Goal: Task Accomplishment & Management: Manage account settings

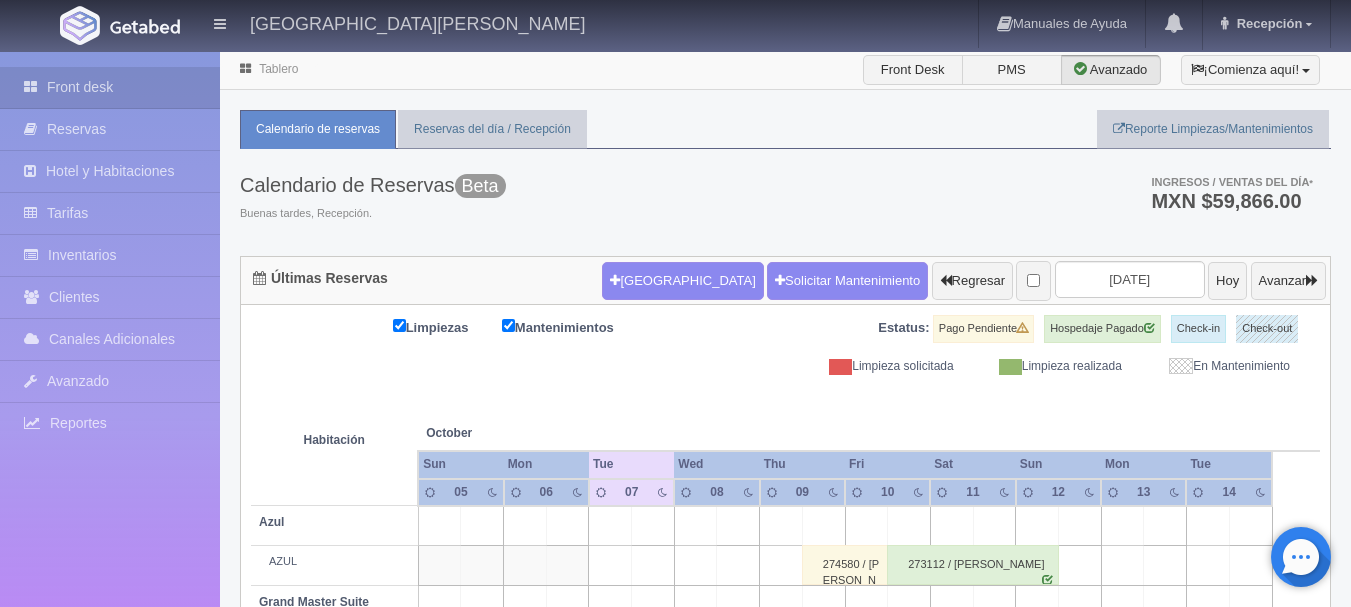
click at [1117, 300] on form "Nueva Reserva Solicitar Mantenimiento Regresar 2025-10-07 Hoy Avanzar" at bounding box center [964, 281] width 724 height 42
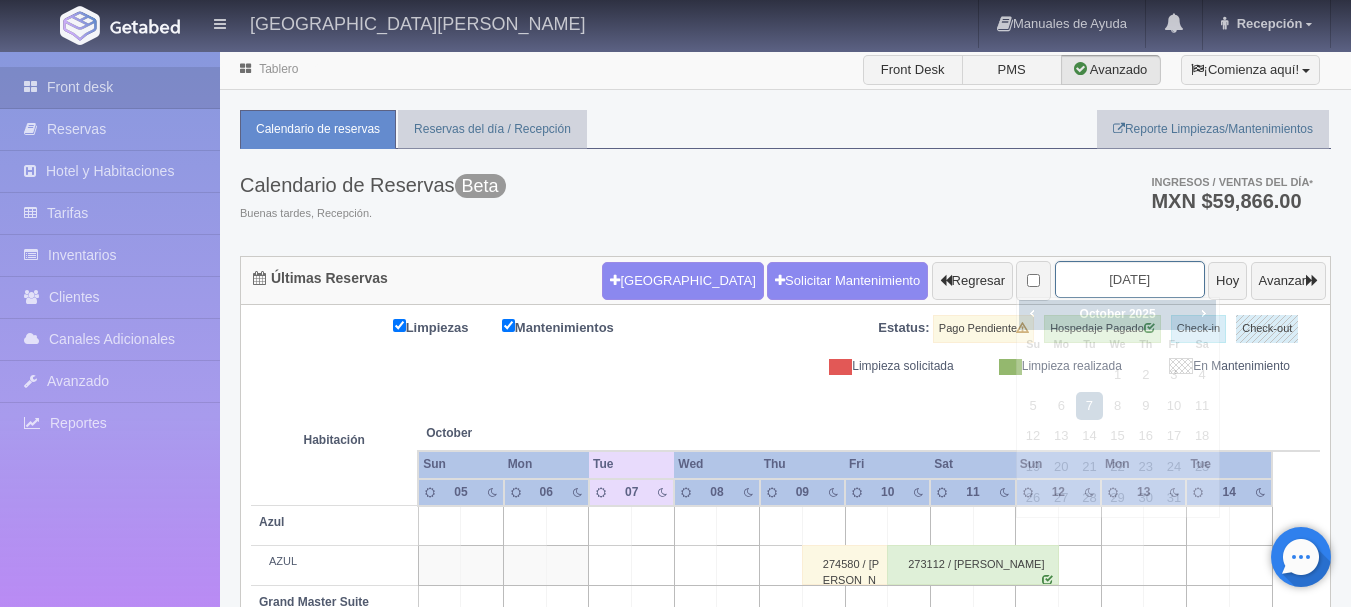
click at [1118, 291] on input "[DATE]" at bounding box center [1130, 279] width 150 height 37
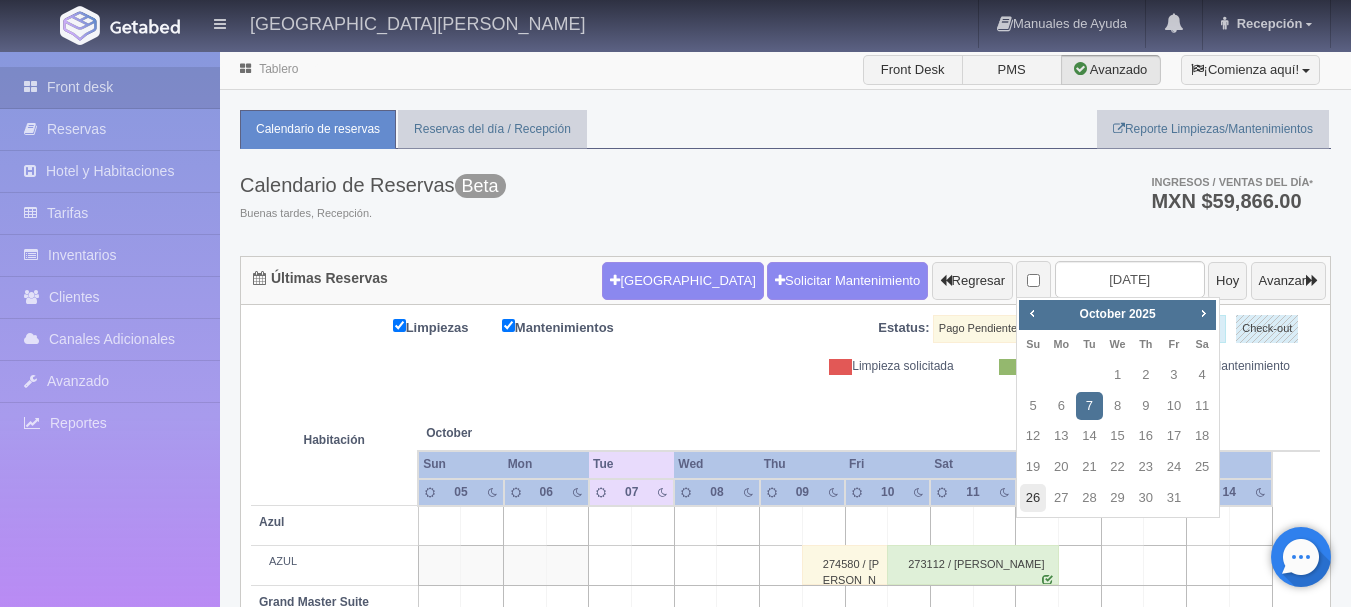
click at [1039, 497] on link "26" at bounding box center [1033, 498] width 26 height 29
type input "[DATE]"
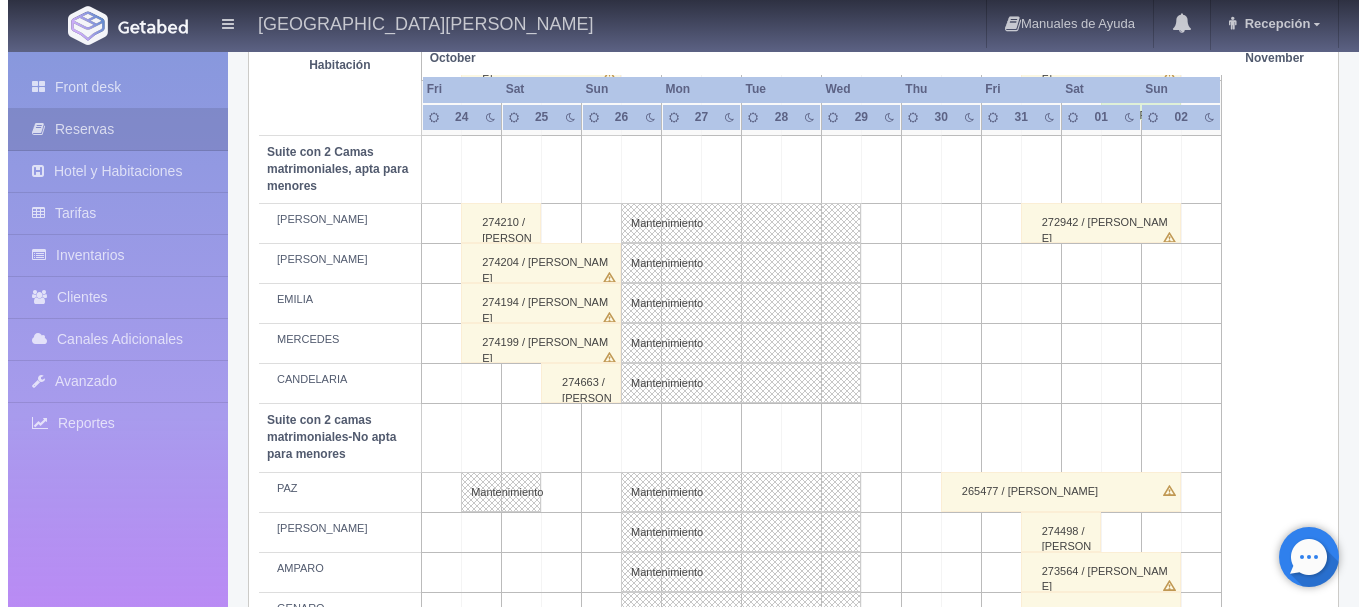
scroll to position [1424, 0]
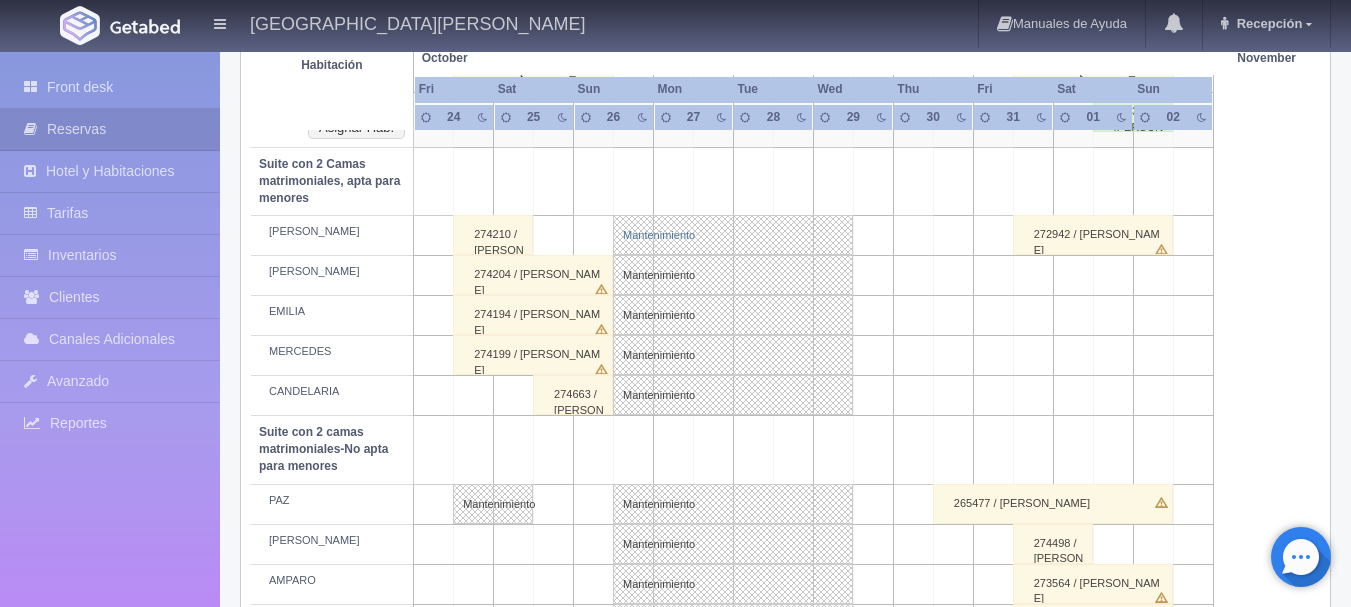
click at [654, 230] on link "Mantenimiento" at bounding box center [733, 235] width 240 height 40
select select "Mantenimiento"
select select "1983_CELSO"
type input "26-10-2025"
type input "29-10-2025"
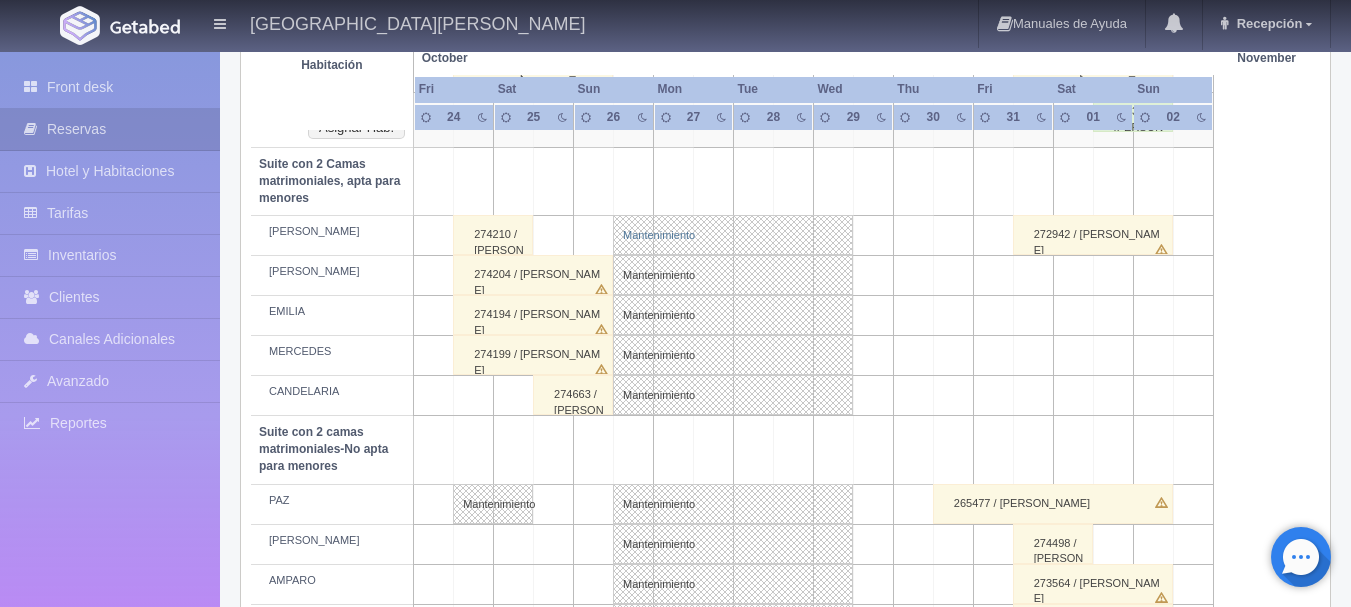
type textarea "mantenimeinto"
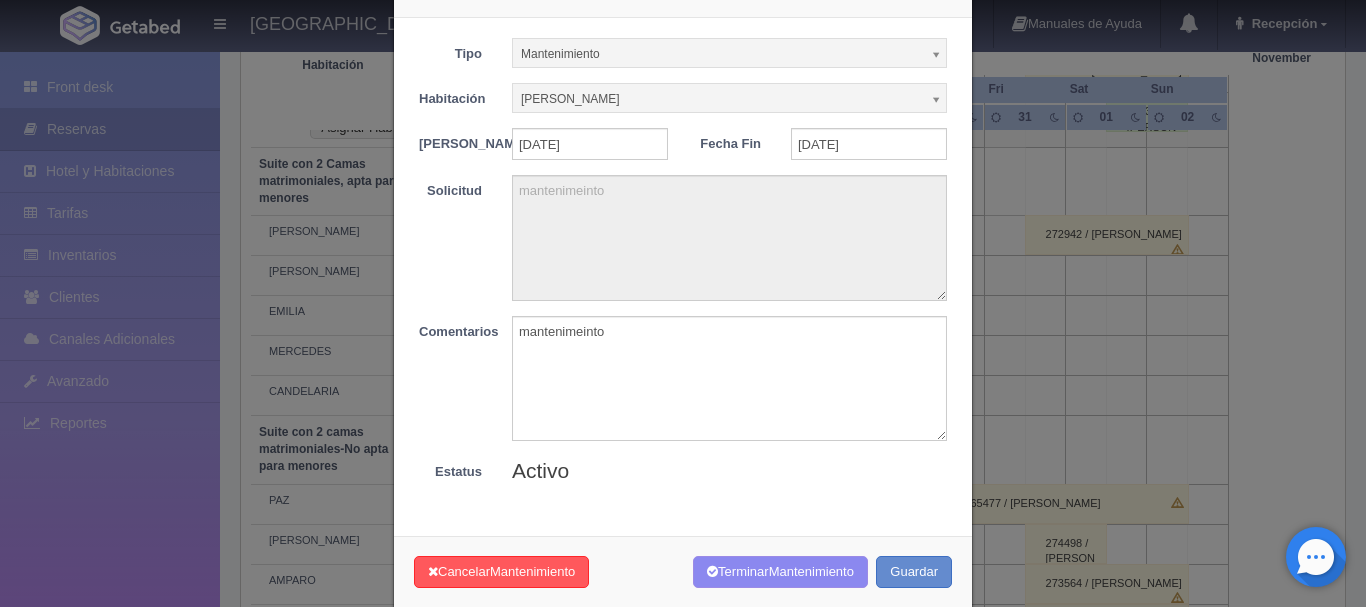
scroll to position [100, 0]
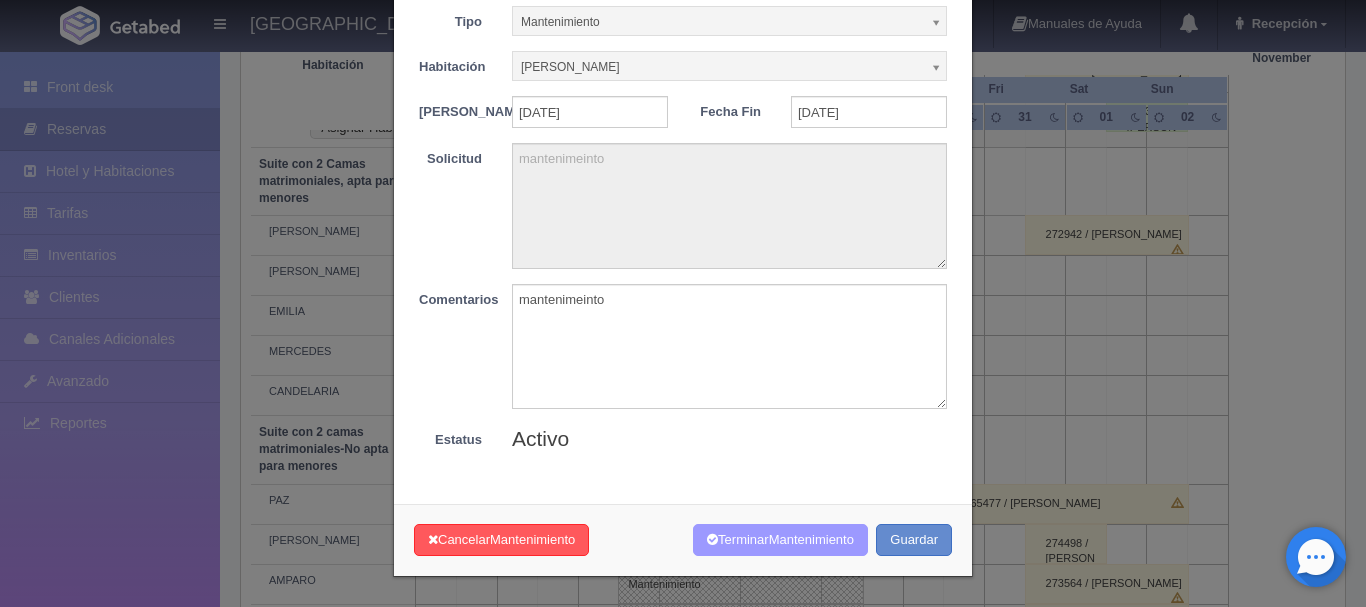
click at [757, 535] on button "Terminar Mantenimiento" at bounding box center [780, 540] width 175 height 33
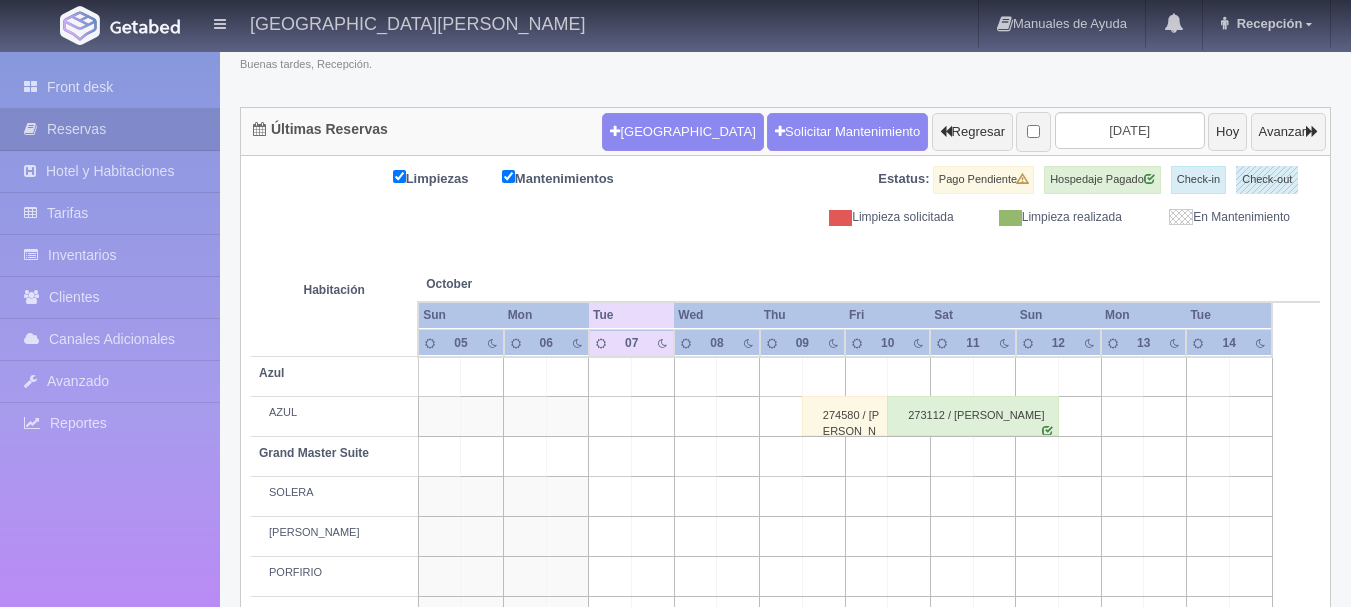
scroll to position [149, 0]
click at [1126, 136] on input "[DATE]" at bounding box center [1130, 130] width 150 height 37
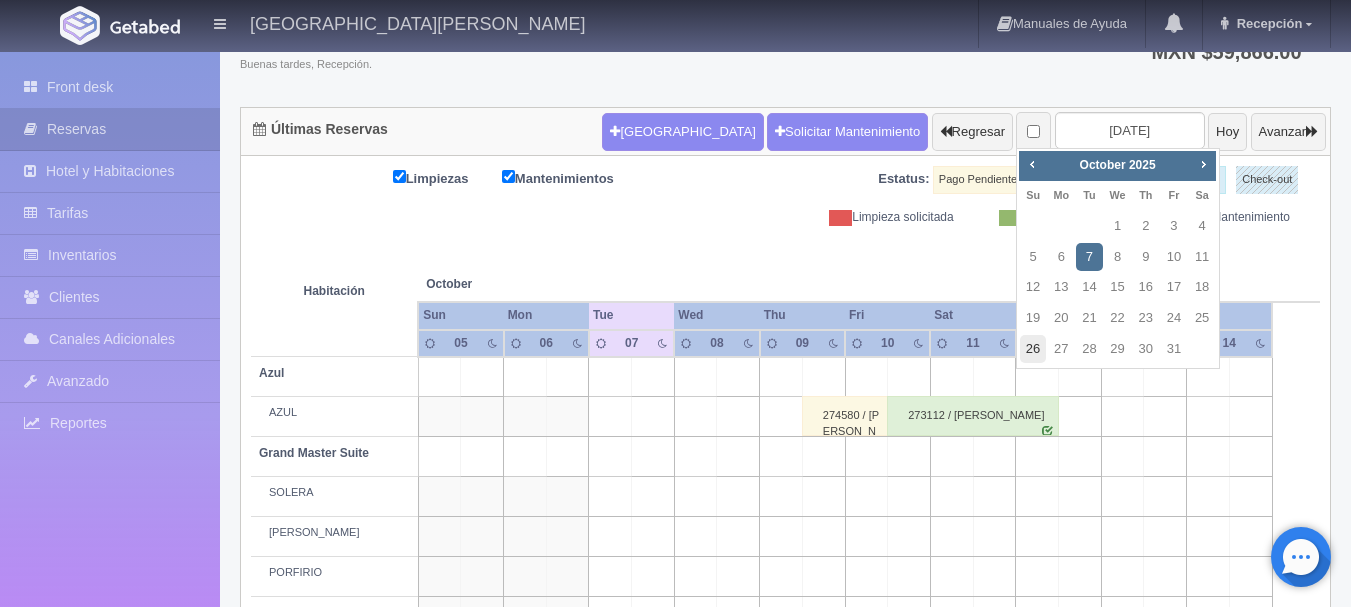
click at [1043, 347] on link "26" at bounding box center [1033, 349] width 26 height 29
type input "[DATE]"
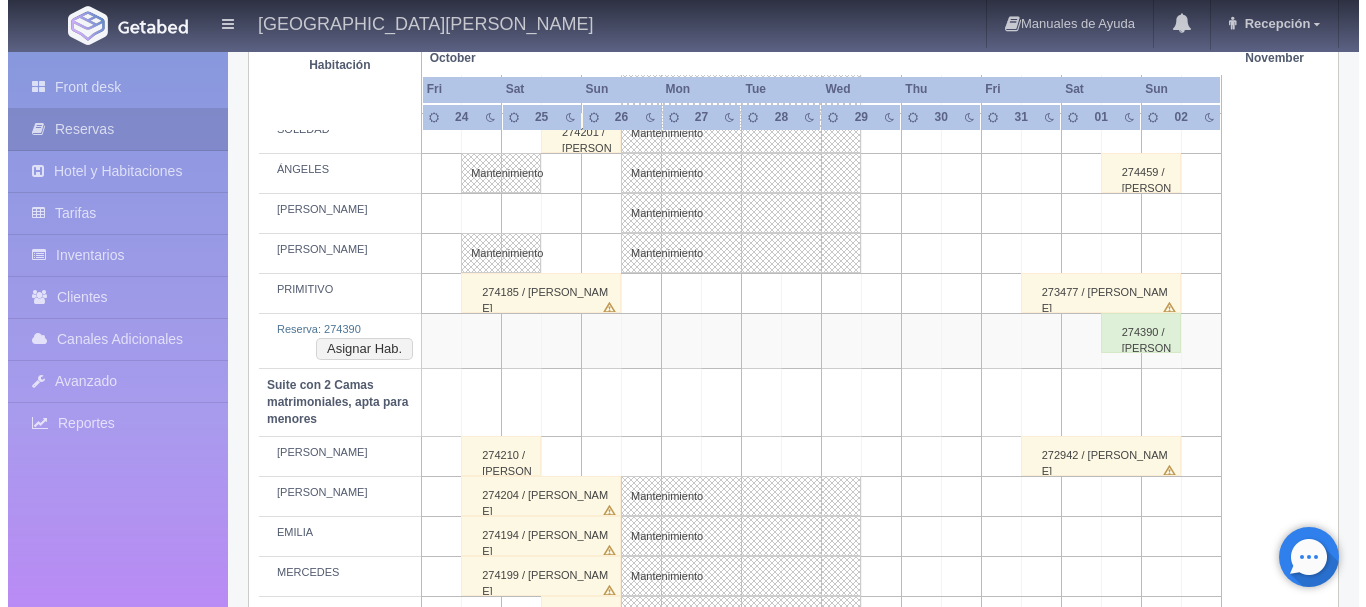
scroll to position [1300, 0]
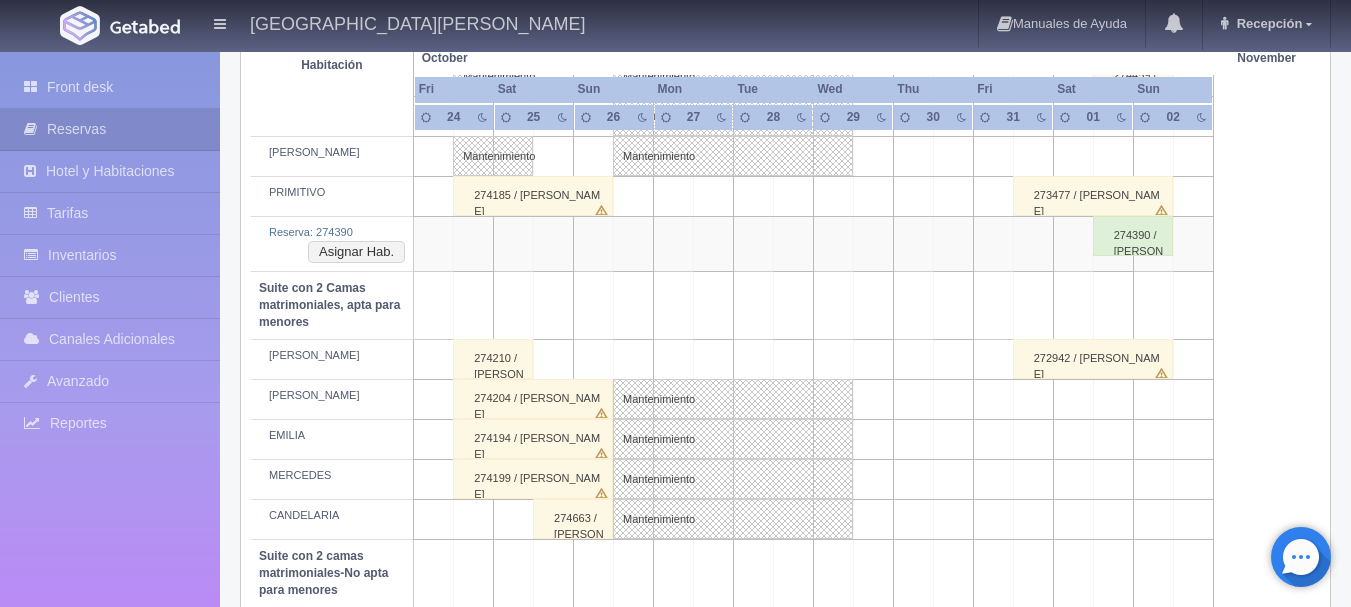
click at [630, 353] on td at bounding box center [634, 360] width 40 height 40
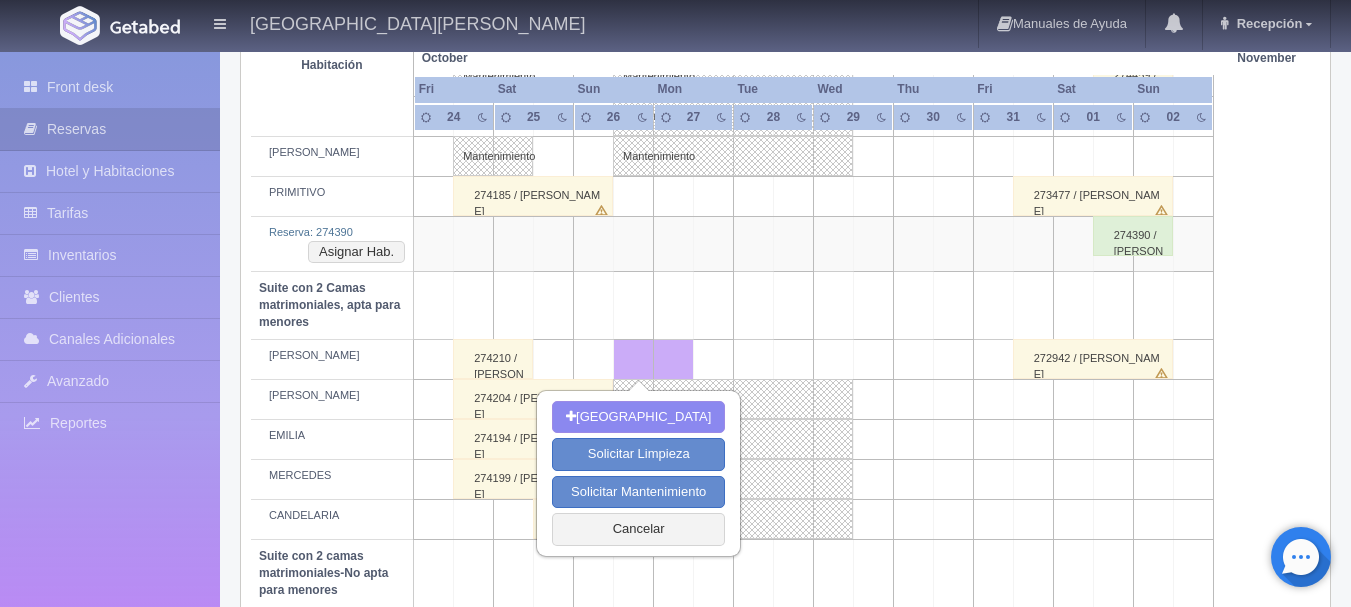
click at [818, 353] on td at bounding box center [833, 360] width 40 height 40
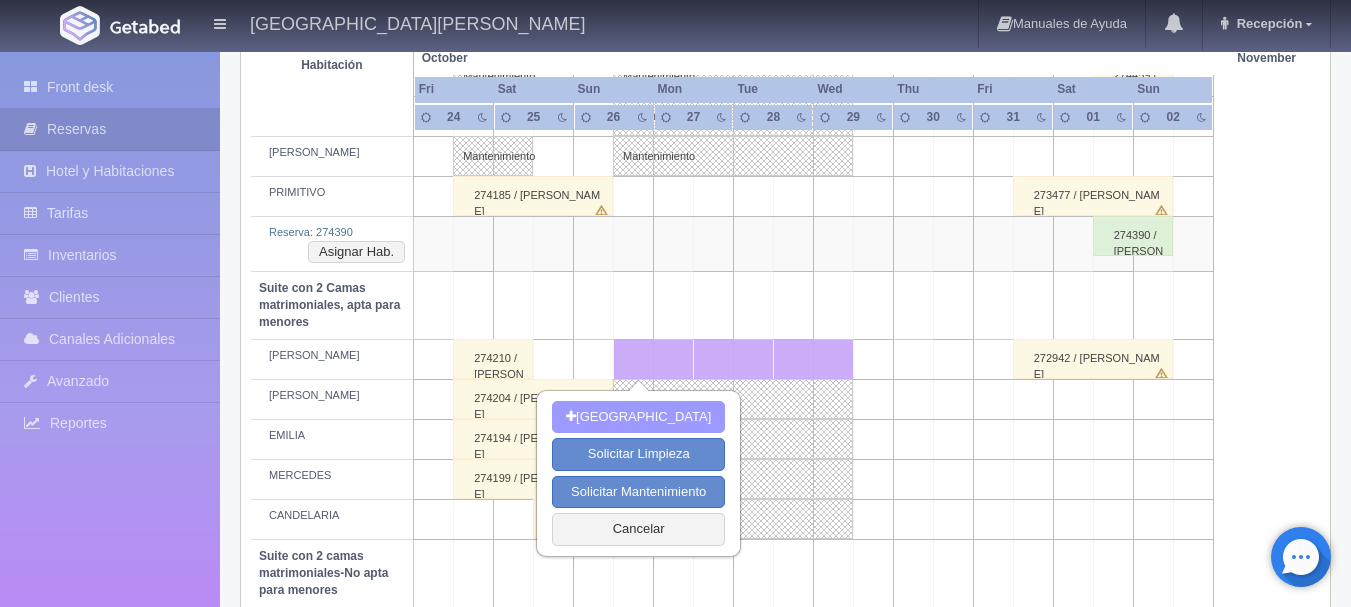
click at [676, 424] on button "Nueva Reserva" at bounding box center [638, 417] width 173 height 33
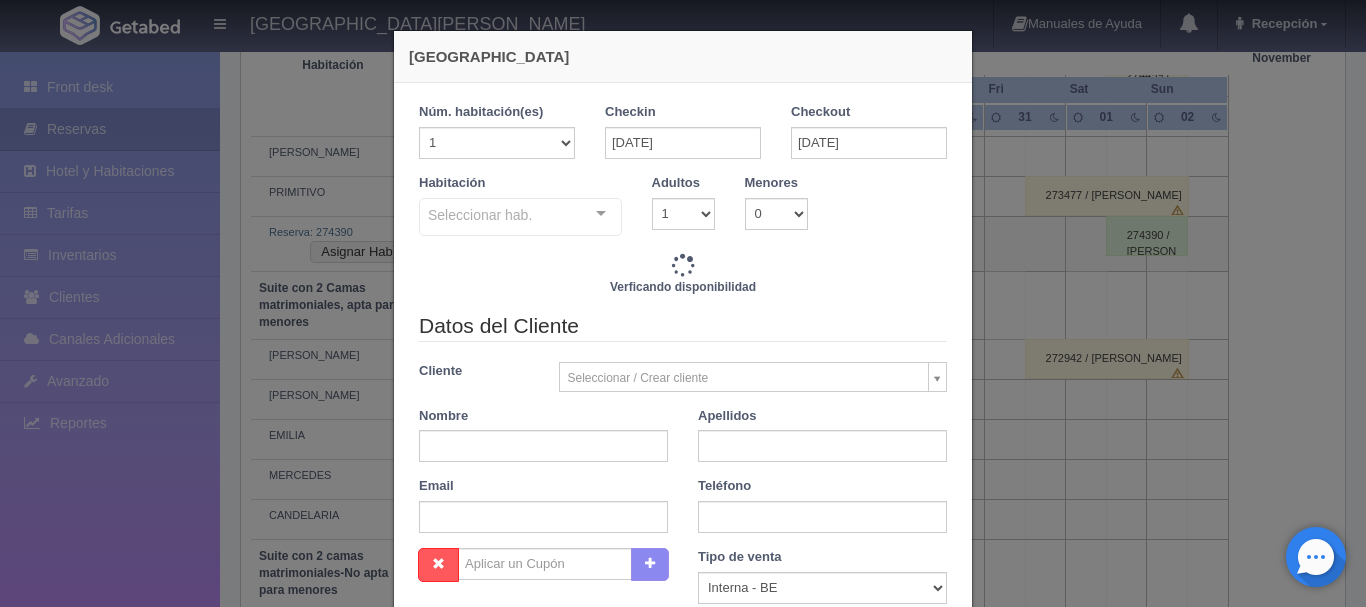
checkbox input "false"
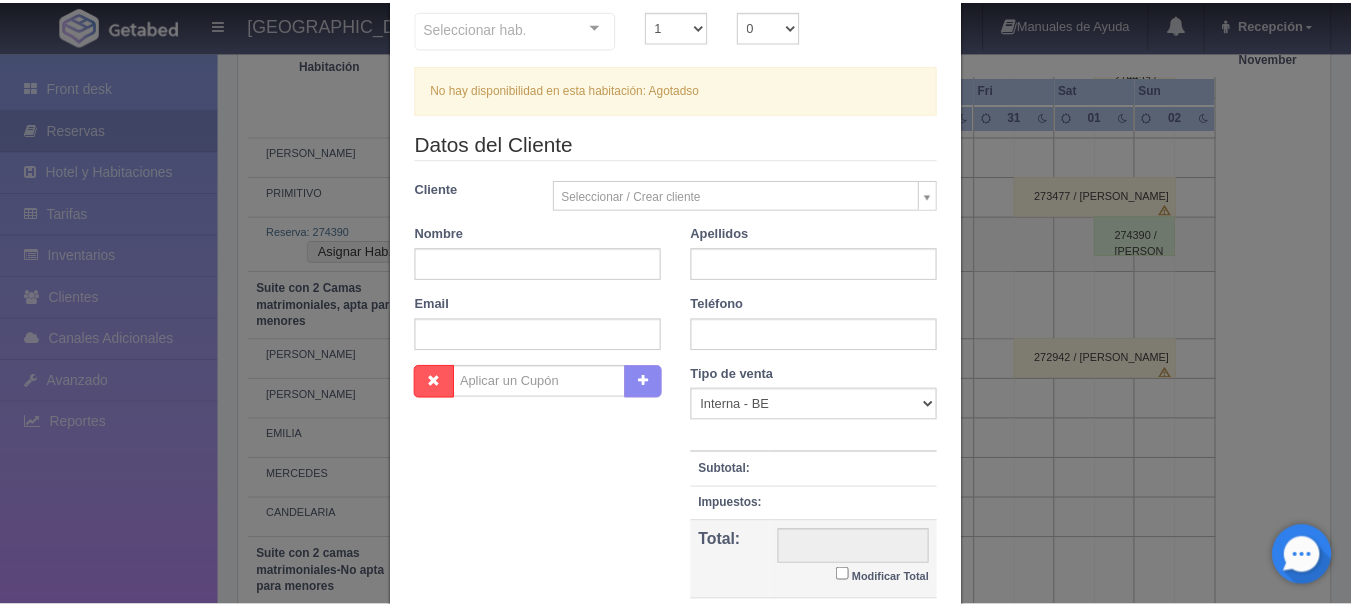
scroll to position [376, 0]
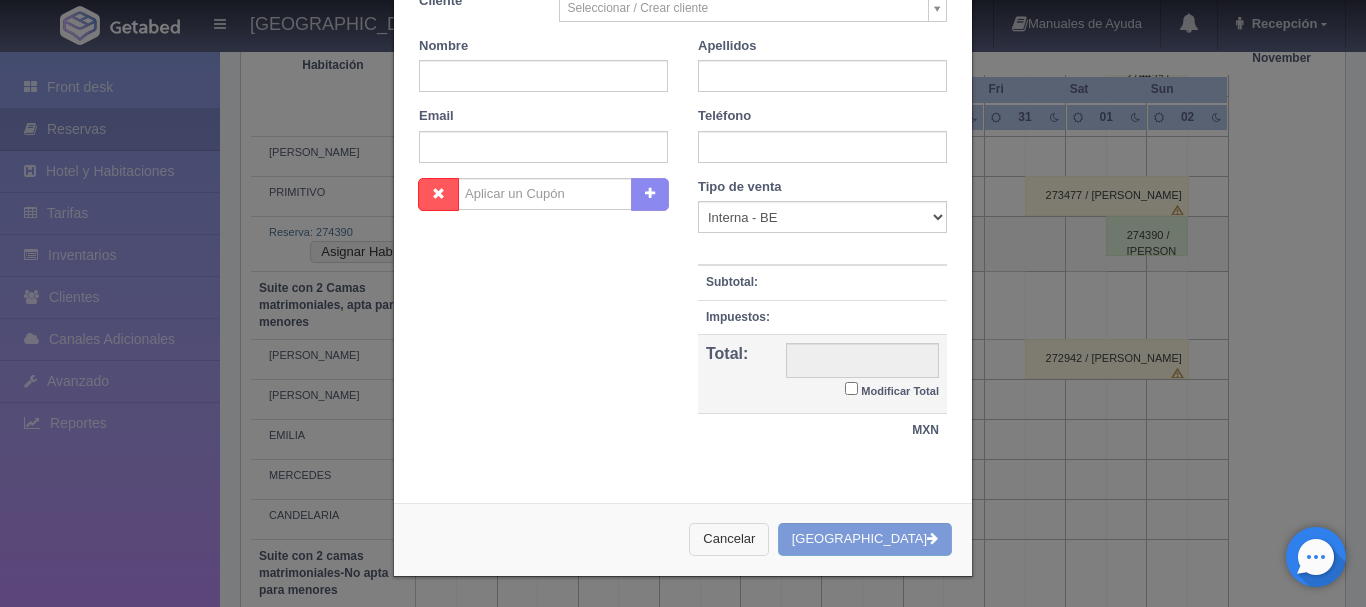
click at [769, 531] on button "Cancelar" at bounding box center [729, 539] width 80 height 33
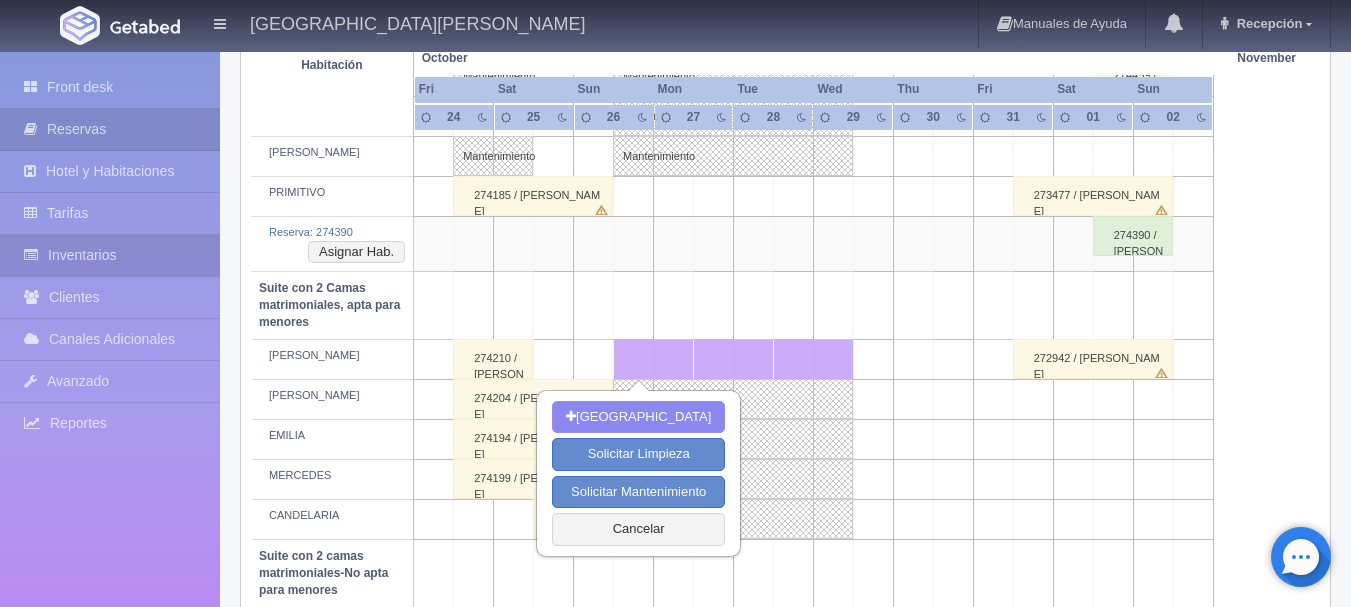
click at [169, 250] on link "Inventarios" at bounding box center [110, 255] width 220 height 41
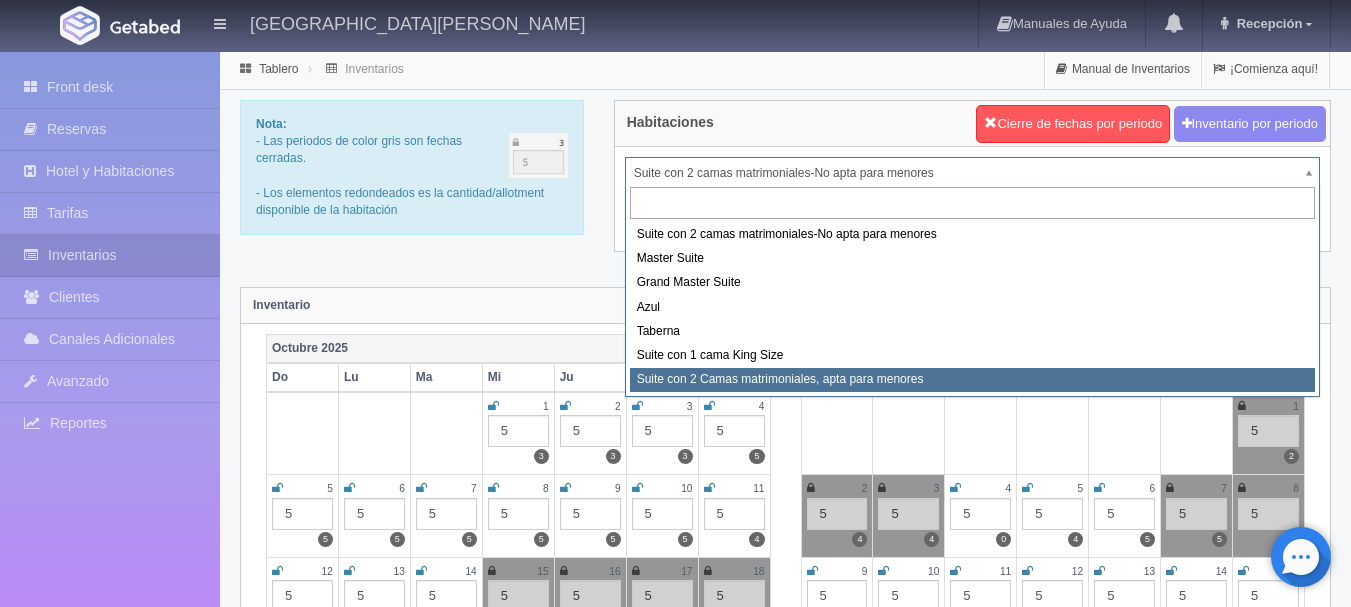
select select "1983"
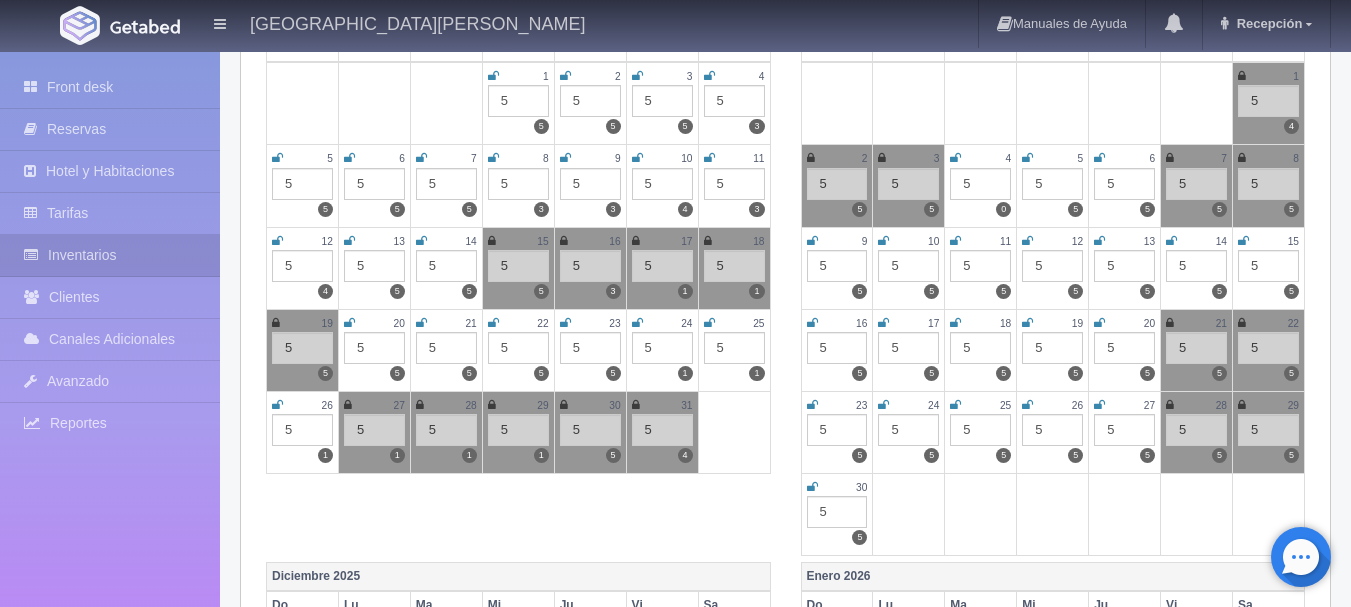
scroll to position [300, 0]
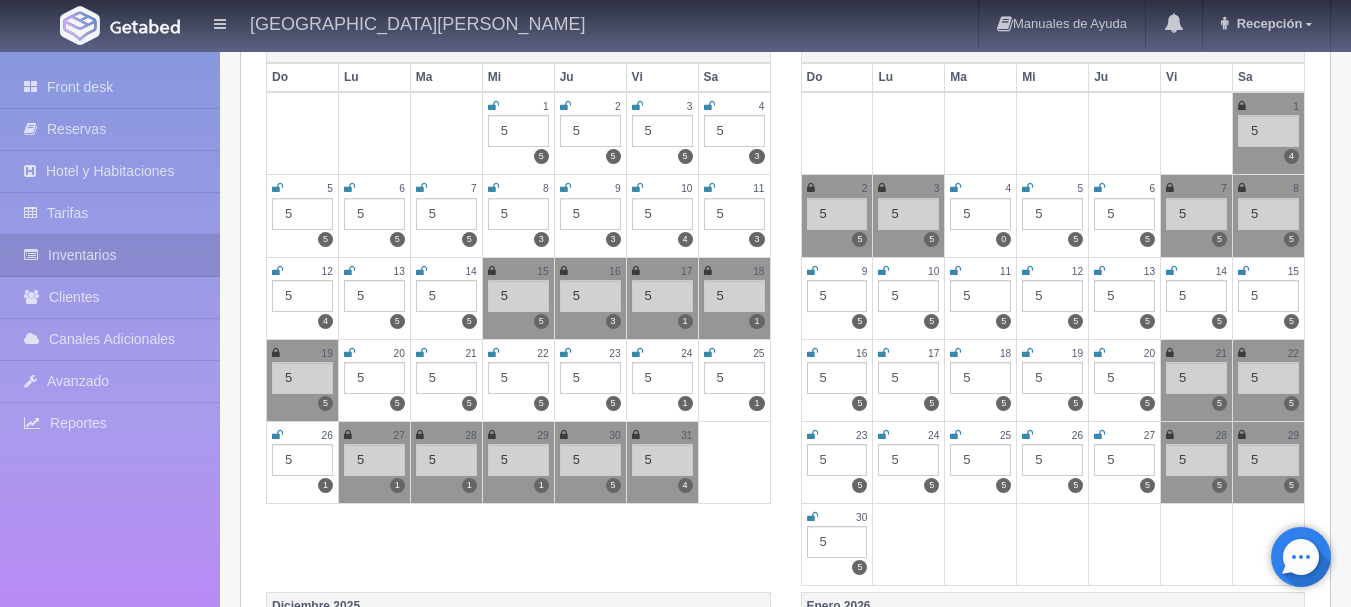
click at [350, 429] on icon at bounding box center [348, 435] width 8 height 12
click at [420, 429] on icon at bounding box center [420, 435] width 8 height 12
click at [499, 437] on div "29" at bounding box center [518, 435] width 61 height 17
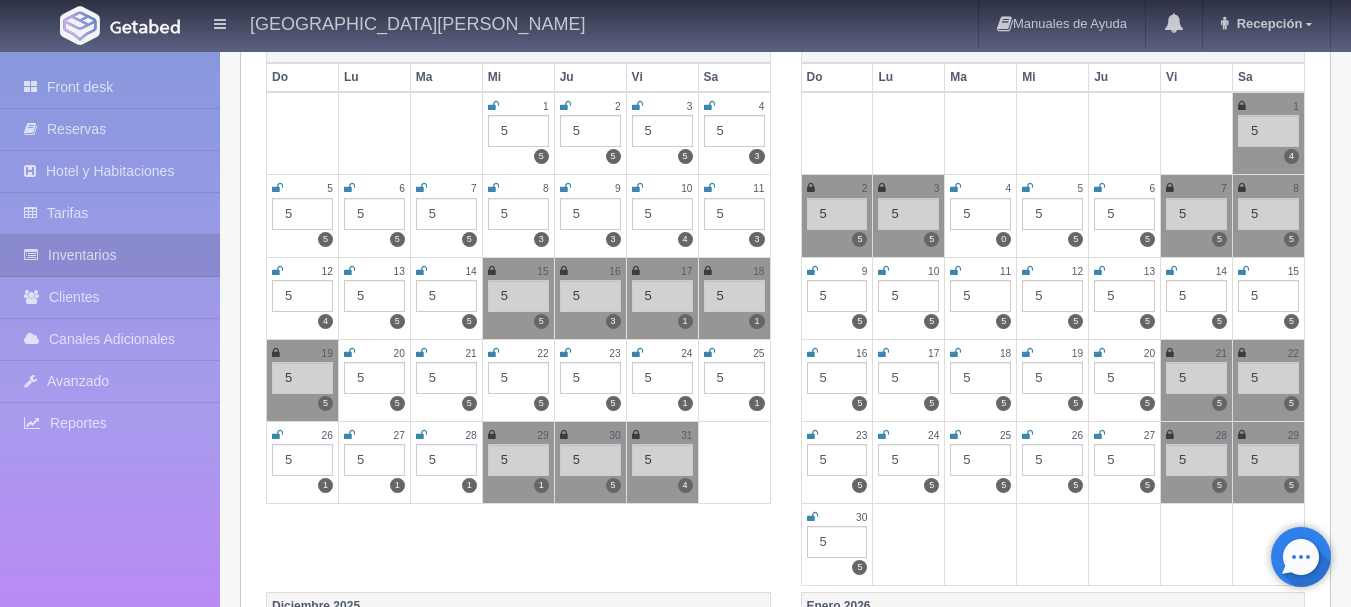
click at [493, 433] on icon at bounding box center [492, 435] width 8 height 12
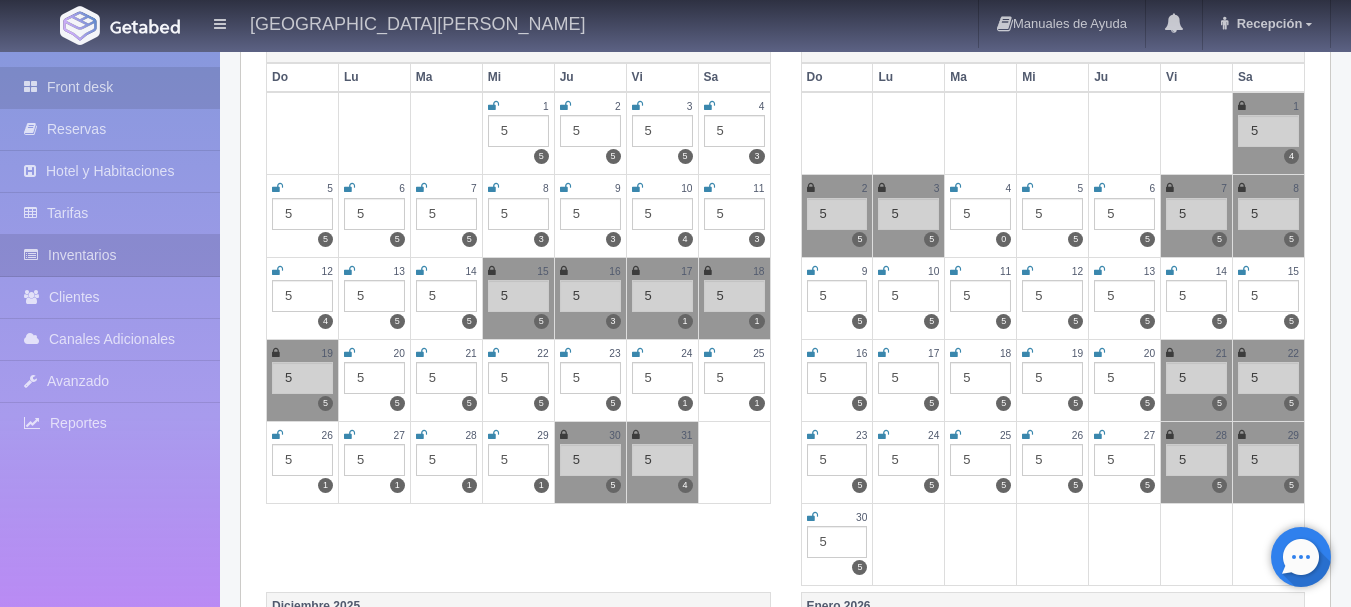
click at [139, 81] on link "Front desk" at bounding box center [110, 87] width 220 height 41
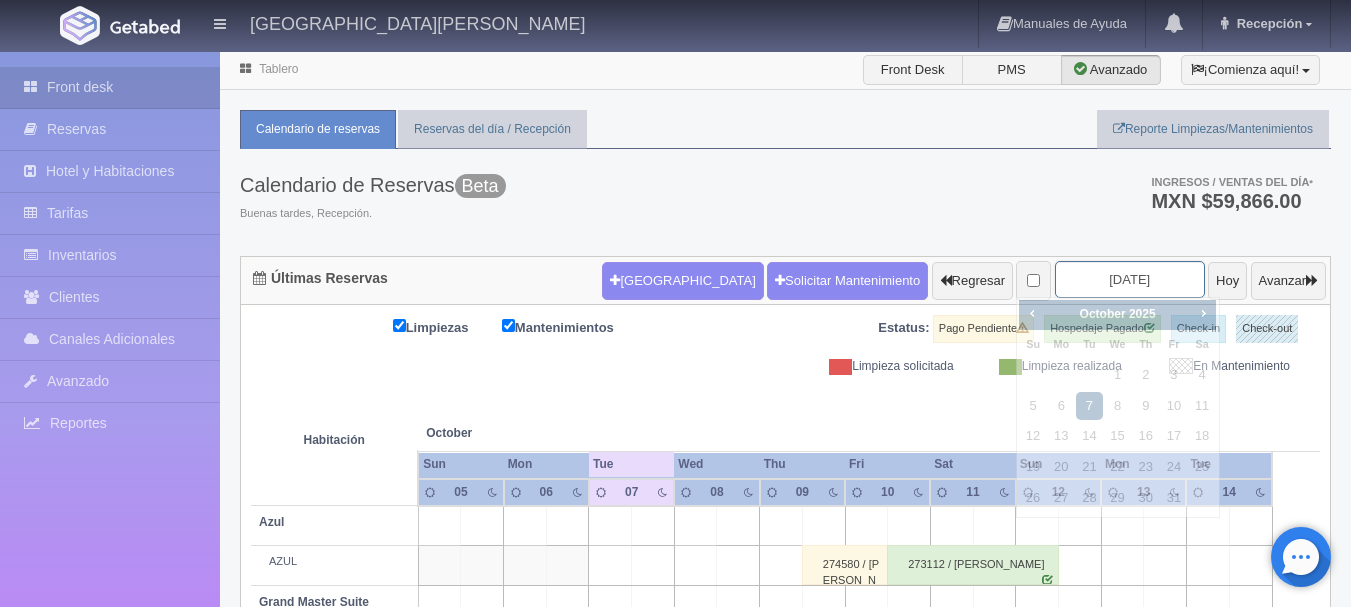
click at [1121, 271] on input "[DATE]" at bounding box center [1130, 279] width 150 height 37
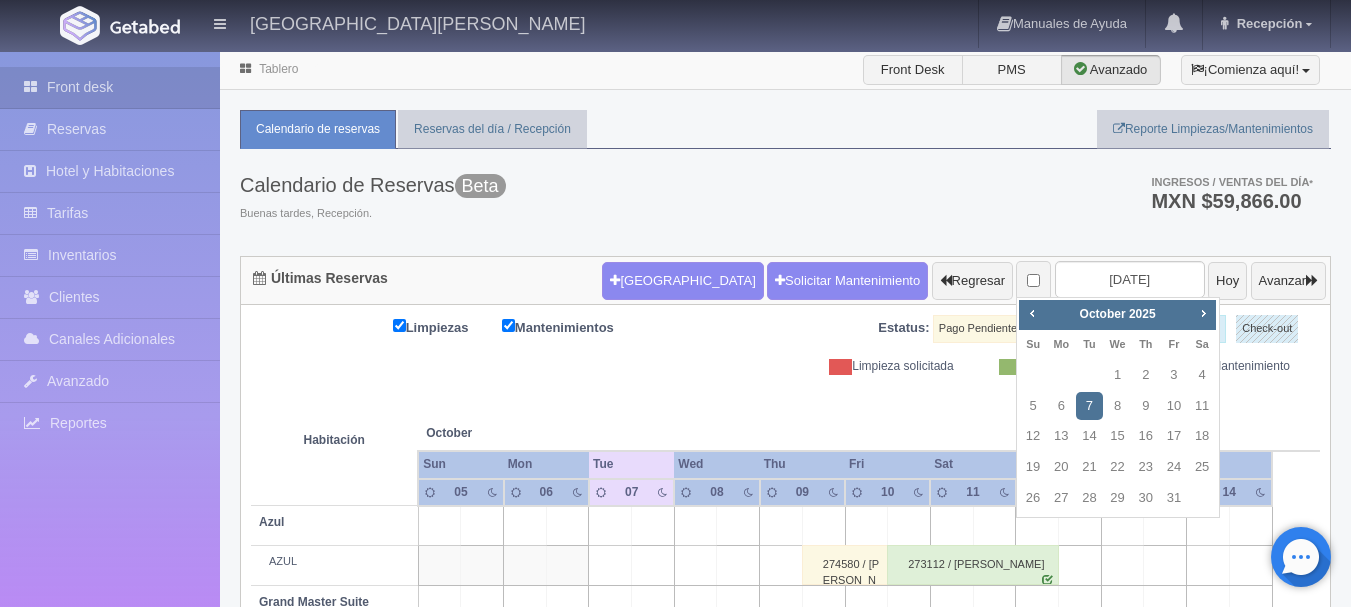
click at [1017, 494] on div "Prev Next October 2025 Su Mo Tu We Th Fr Sa 1 2 3 4 5 6 7 8 9 10 11 12 13 14 15…" at bounding box center [1118, 408] width 204 height 222
click at [1031, 492] on link "26" at bounding box center [1033, 498] width 26 height 29
type input "[DATE]"
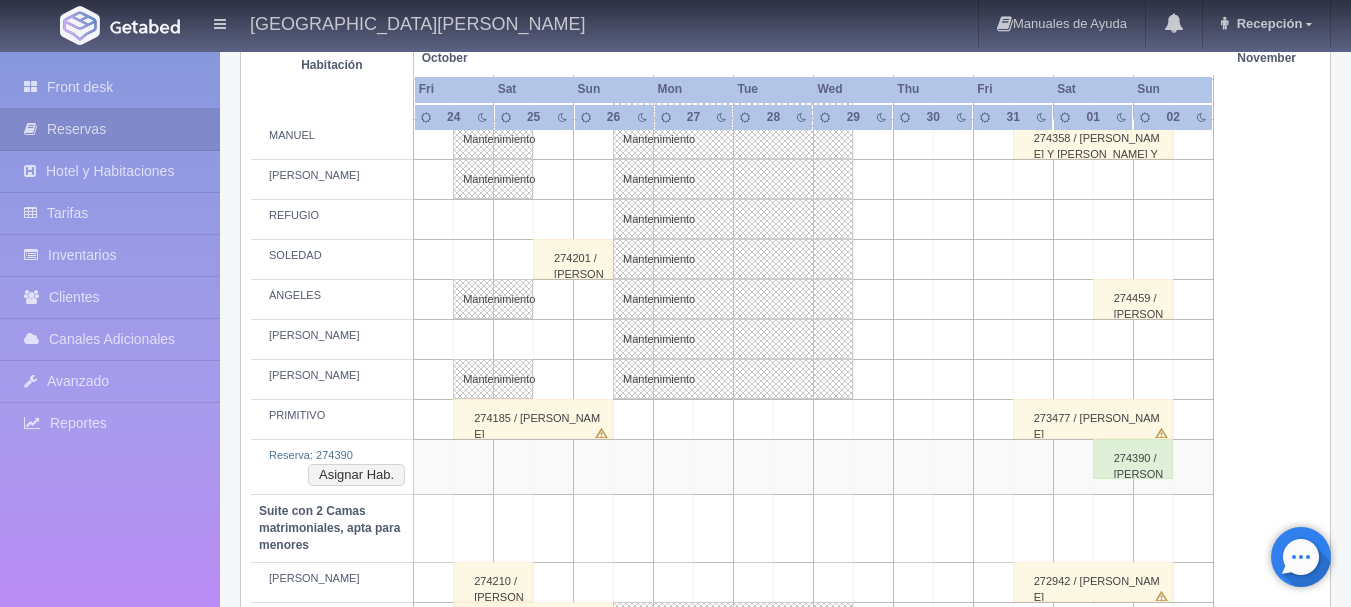
scroll to position [1100, 0]
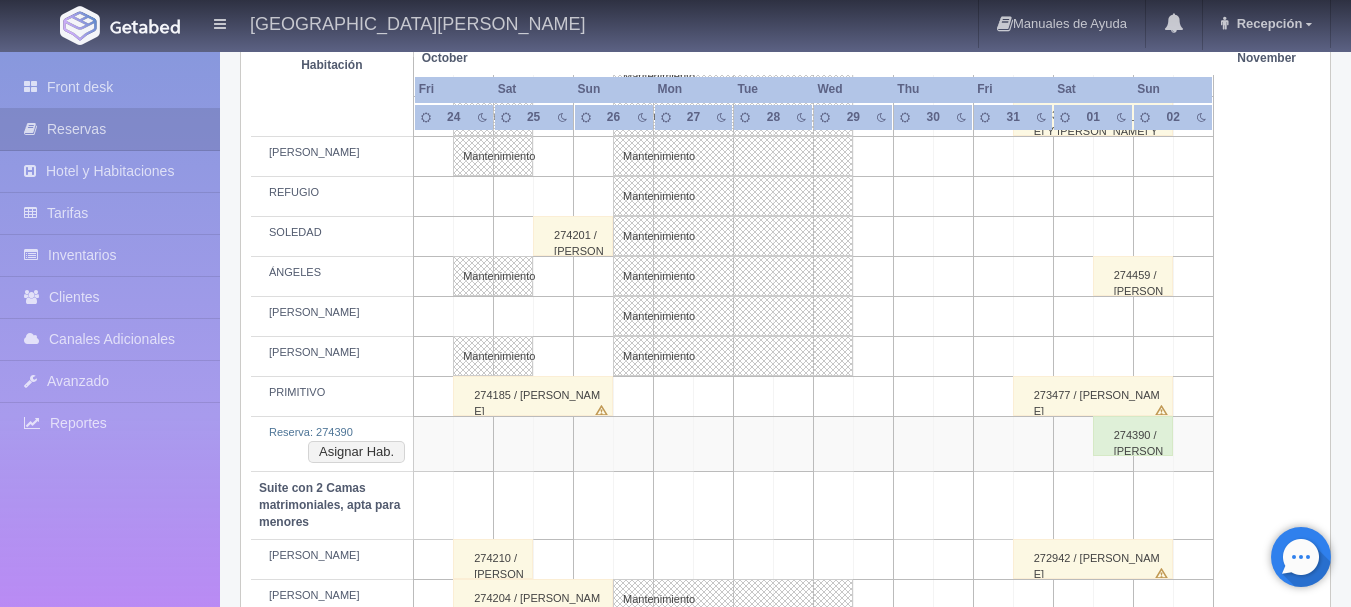
click at [635, 572] on td at bounding box center [634, 560] width 40 height 40
click at [840, 561] on td at bounding box center [833, 560] width 40 height 40
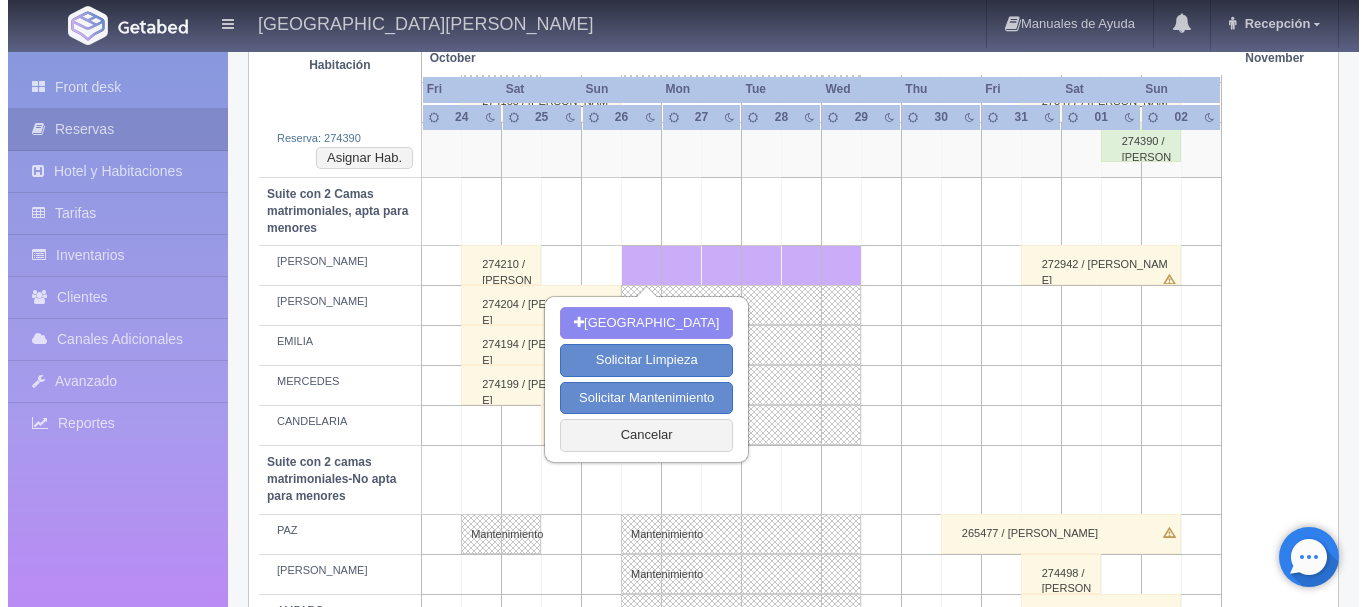
scroll to position [1400, 0]
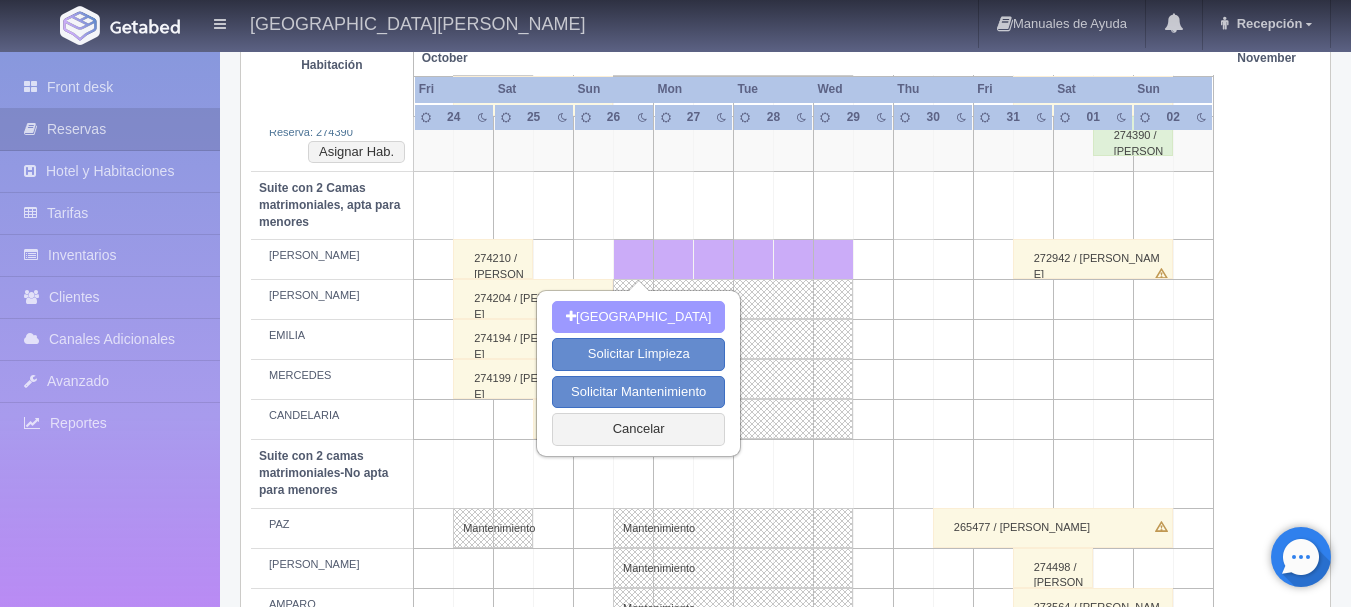
click at [664, 326] on button "[GEOGRAPHIC_DATA]" at bounding box center [638, 317] width 173 height 33
type input "[DATE]"
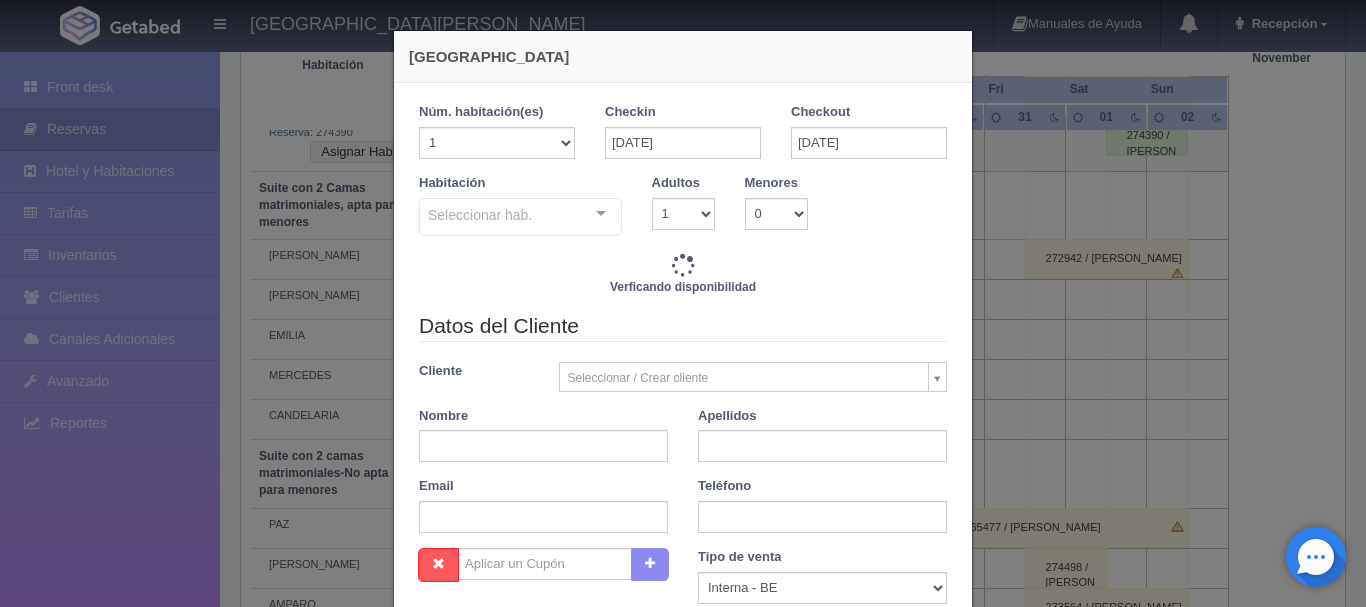
checkbox input "false"
type input "11580.00"
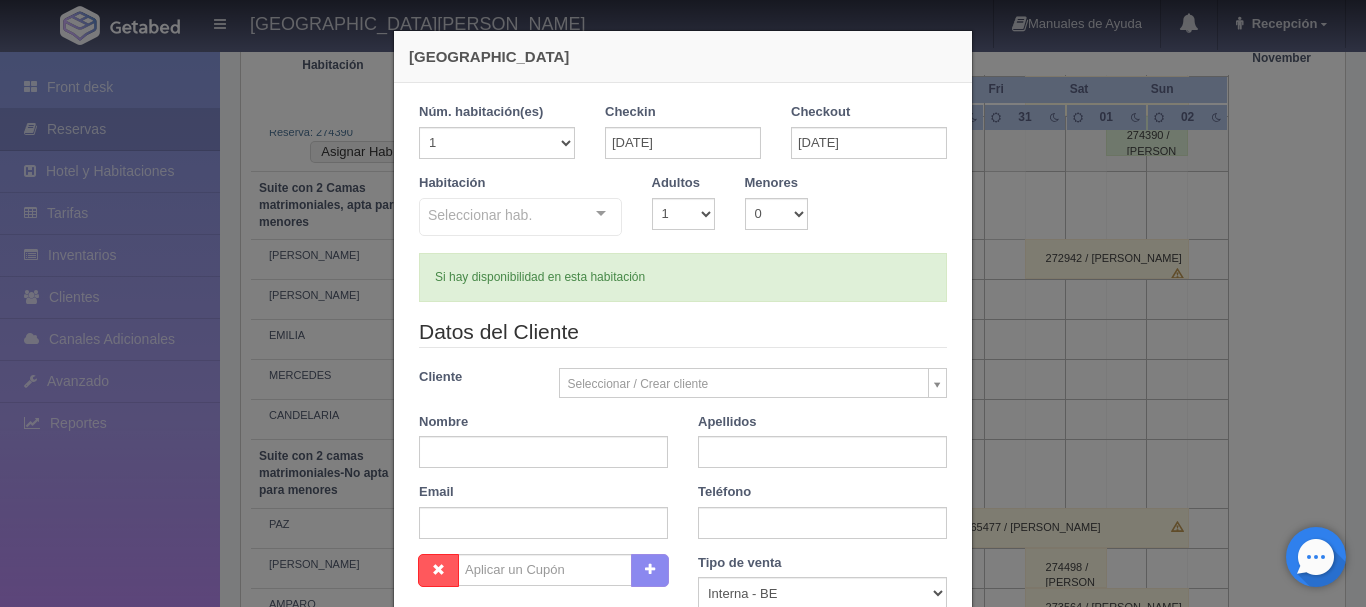
click at [575, 224] on div "Seleccionar hab. No elements found. Consider changing the search query. List is…" at bounding box center [520, 218] width 203 height 40
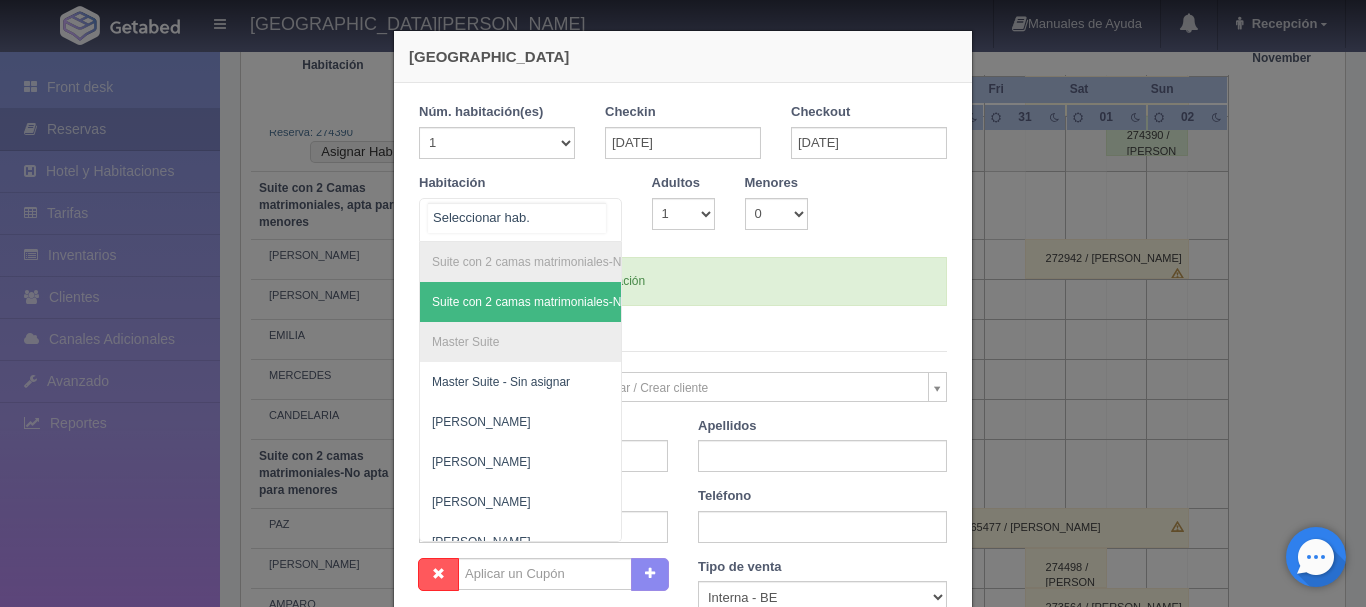
checkbox input "false"
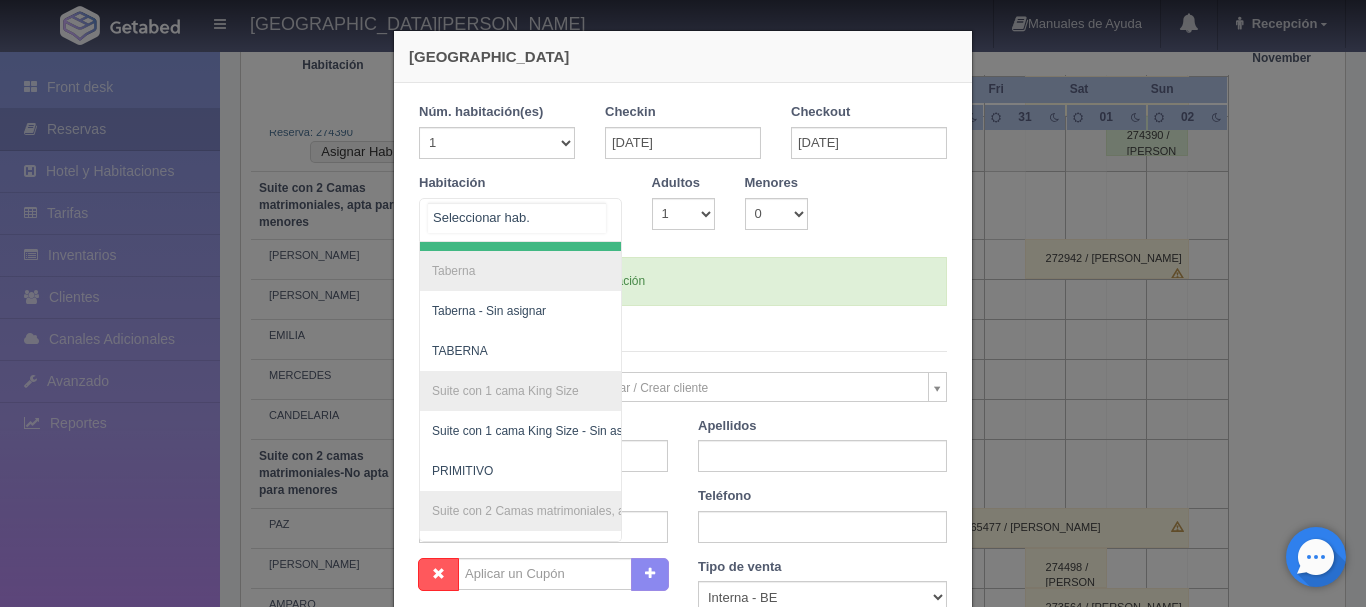
scroll to position [796, 0]
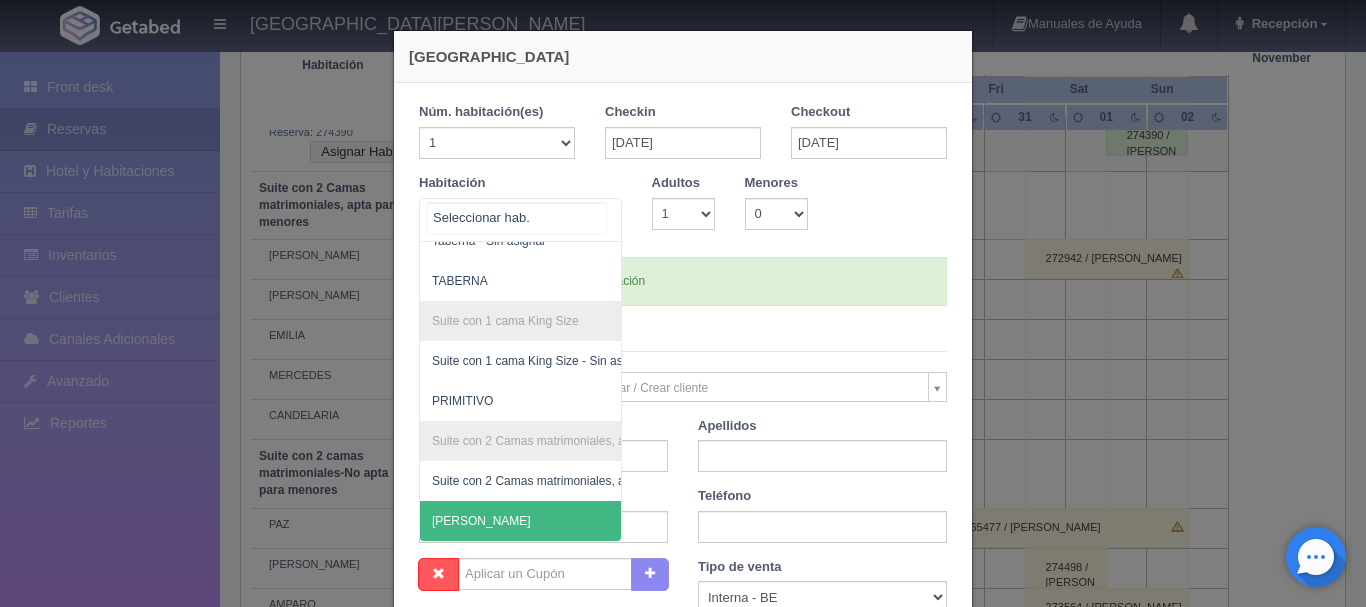
click at [521, 501] on span "[PERSON_NAME]" at bounding box center [617, 521] width 395 height 40
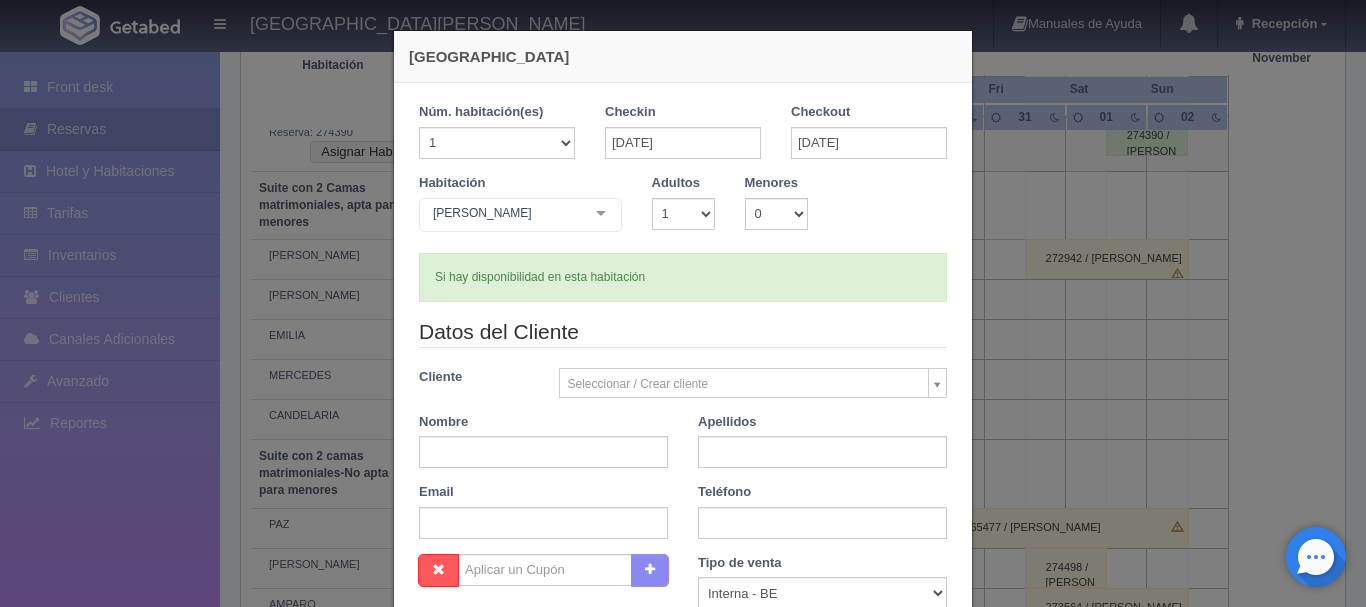
checkbox input "false"
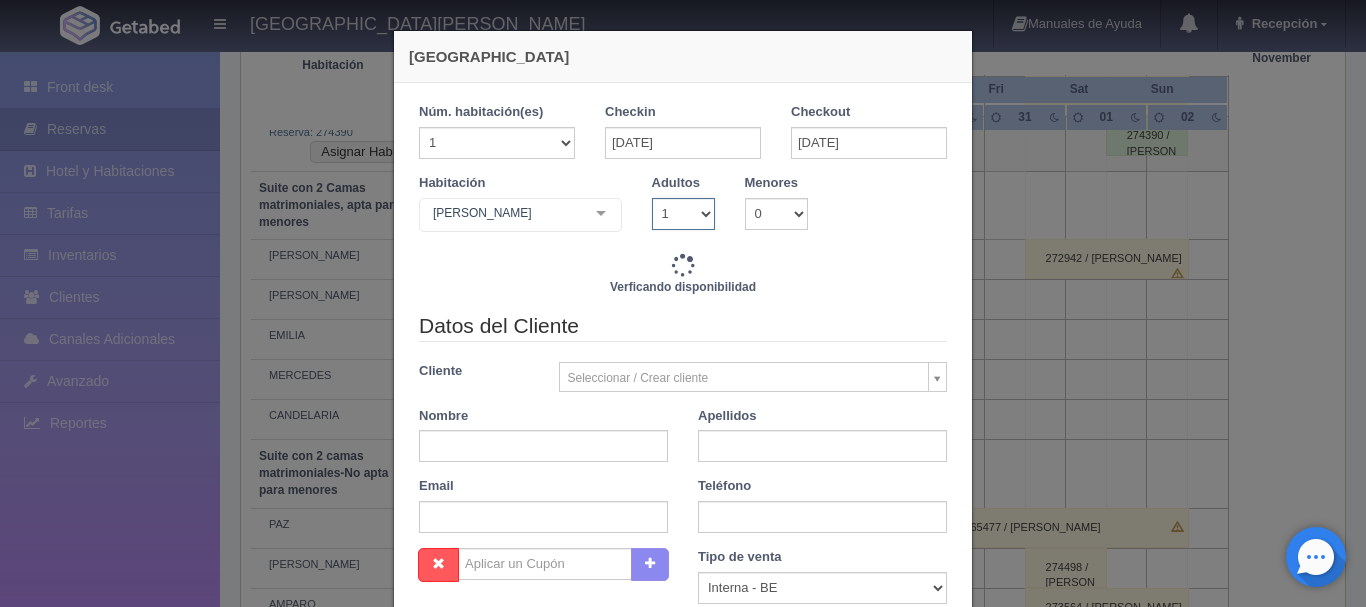
type input "11580.00"
checkbox input "false"
click at [681, 227] on select "1 2 3 4 5 6 7 8 9 10" at bounding box center [683, 214] width 63 height 32
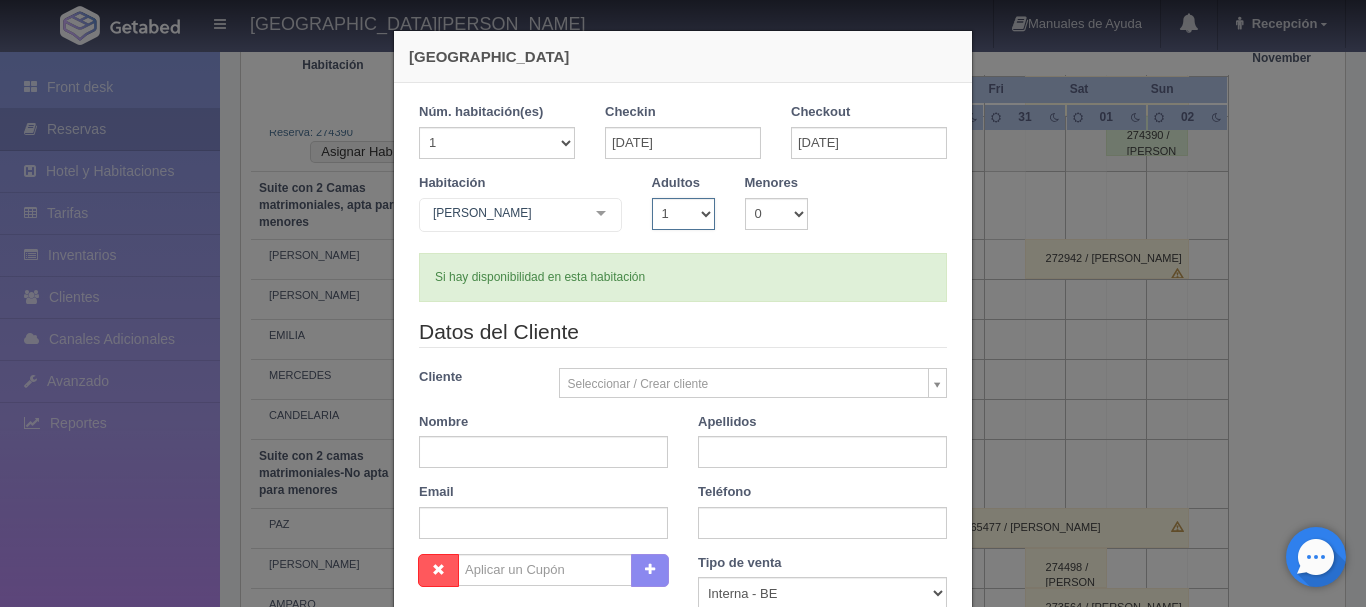
select select "2"
click at [652, 198] on select "1 2 3 4 5 6 7 8 9 10" at bounding box center [683, 214] width 63 height 32
checkbox input "false"
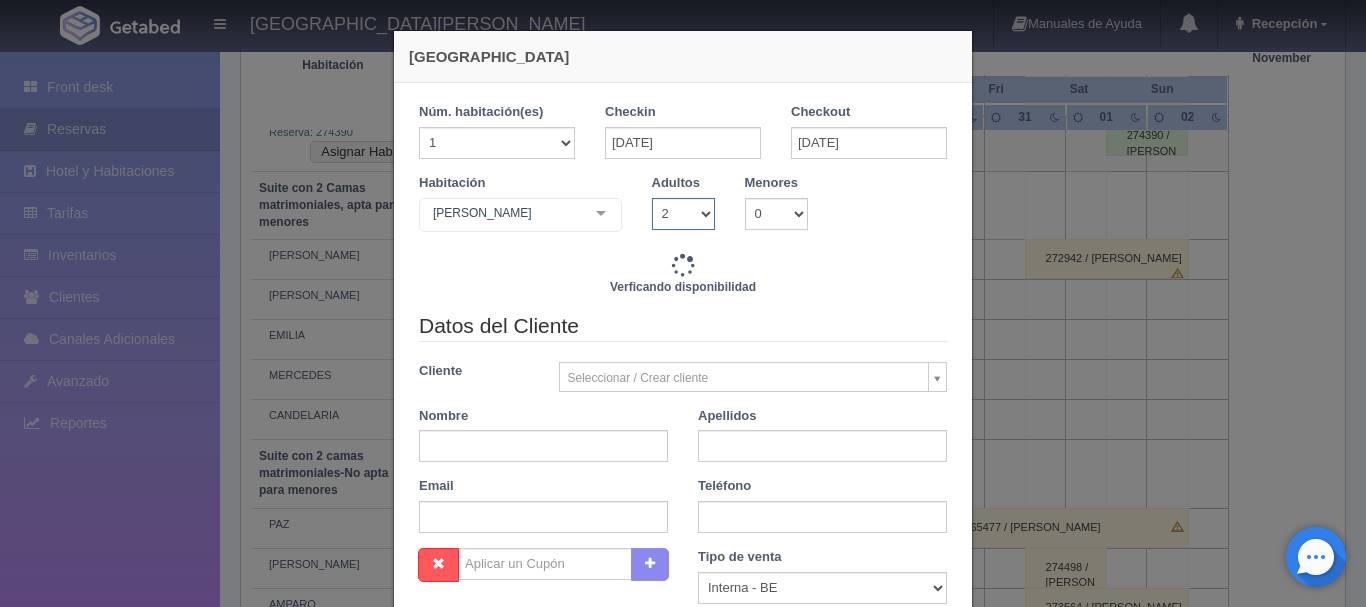
type input "11580.00"
checkbox input "false"
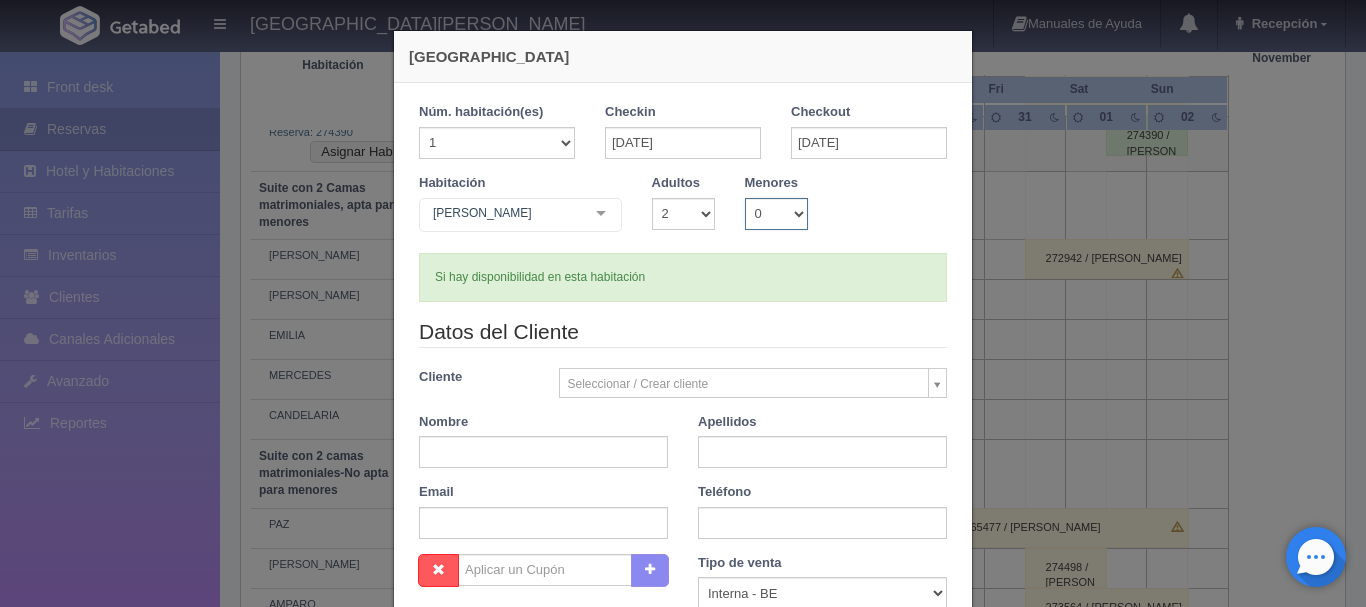
click at [760, 221] on select "0 1 2 3 4 5 6 7 8 9 10" at bounding box center [776, 214] width 63 height 32
select select "2"
click at [745, 198] on select "0 1 2 3 4 5 6 7 8 9 10" at bounding box center [776, 214] width 63 height 32
checkbox input "false"
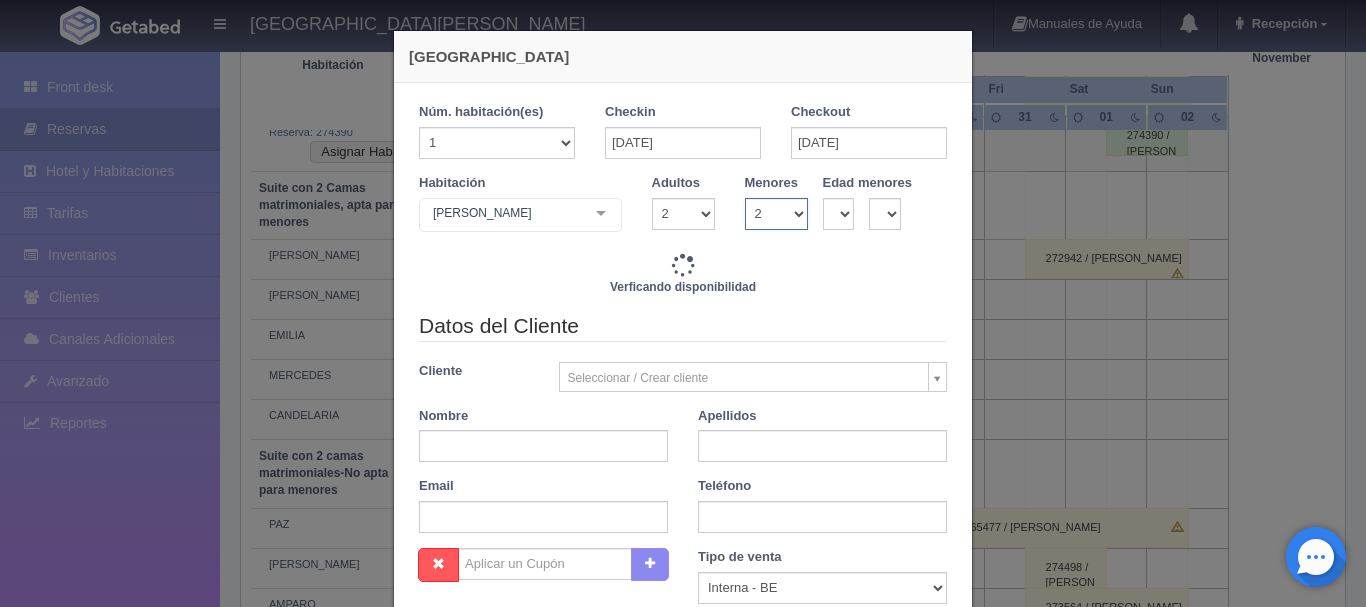
type input "11580.00"
checkbox input "false"
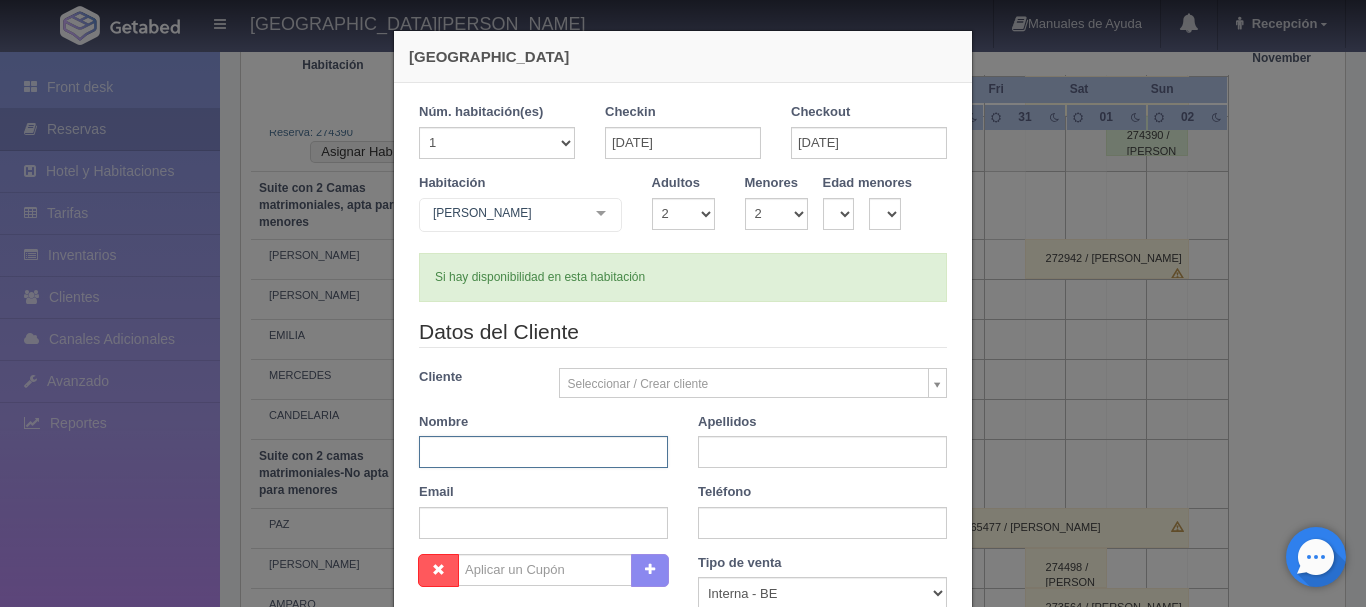
drag, startPoint x: 531, startPoint y: 466, endPoint x: 502, endPoint y: 443, distance: 37.0
click at [531, 466] on input "text" at bounding box center [543, 452] width 249 height 32
type input "JAIME"
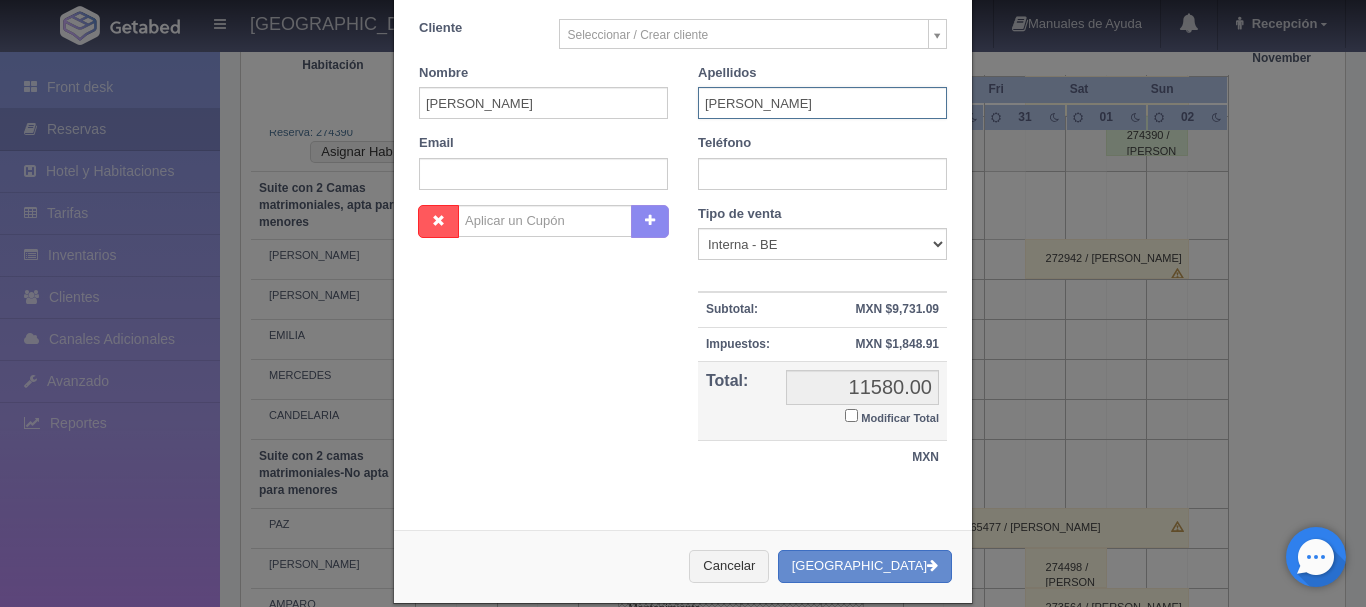
scroll to position [376, 0]
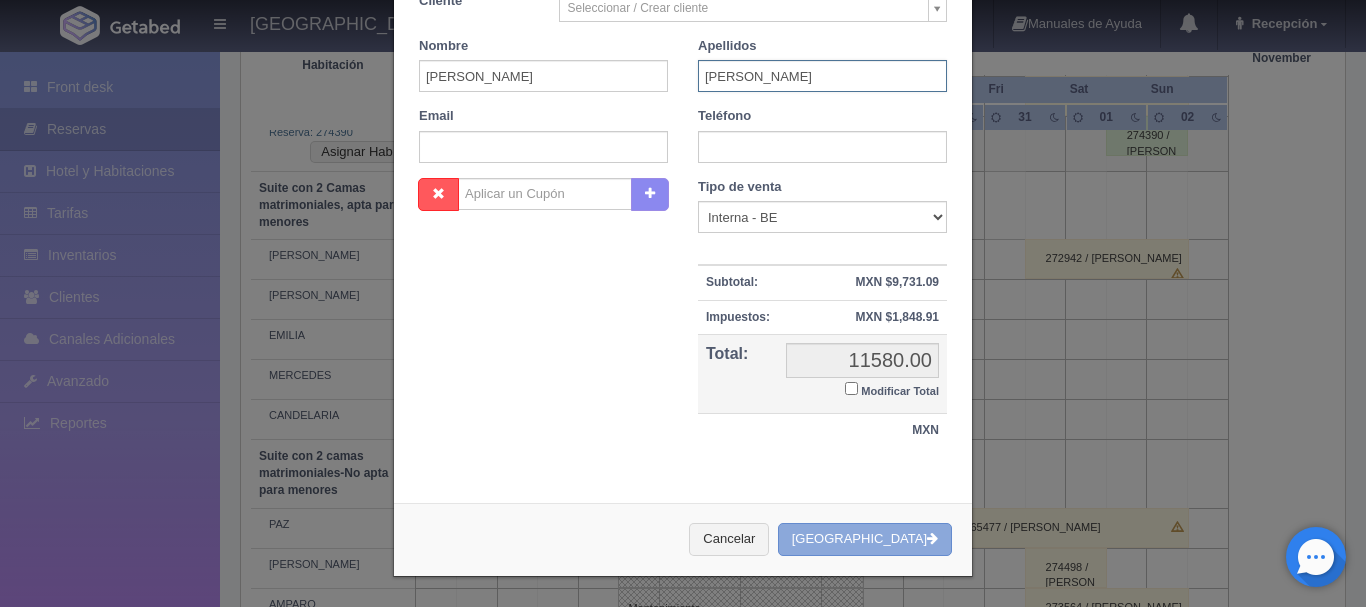
type input "VILLALOBOS SAUZA"
click at [878, 538] on button "[GEOGRAPHIC_DATA]" at bounding box center [865, 539] width 174 height 33
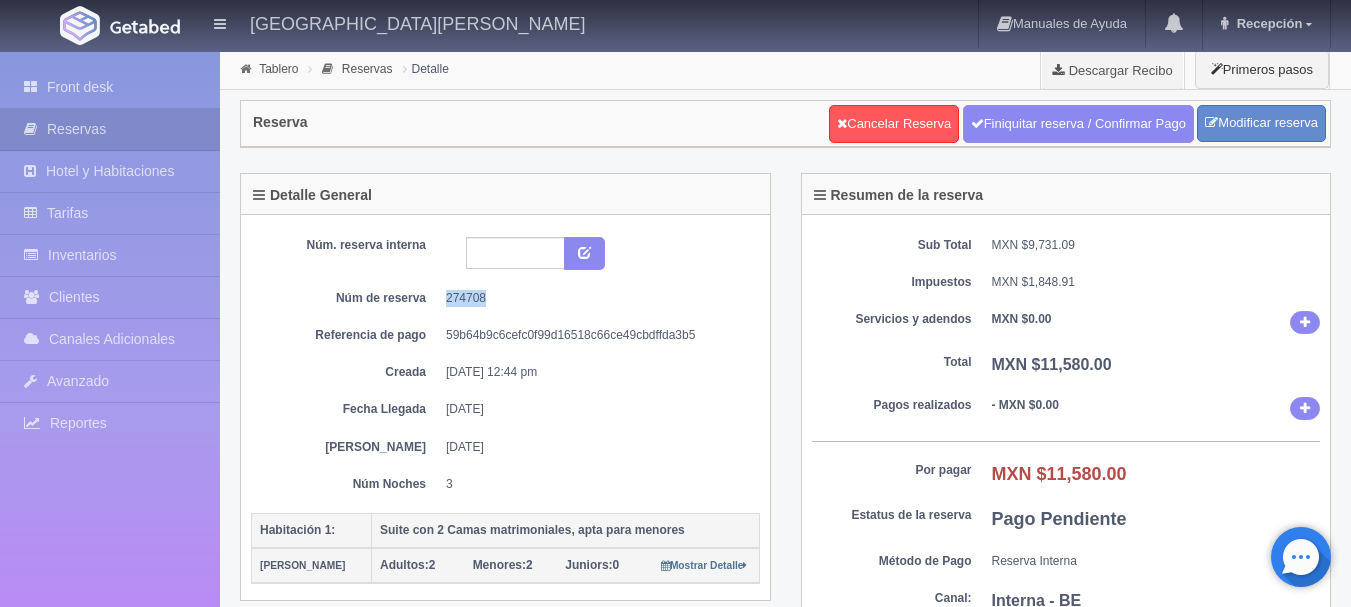
drag, startPoint x: 494, startPoint y: 296, endPoint x: 434, endPoint y: 298, distance: 60.0
click at [434, 298] on dl "Núm de reserva 274708" at bounding box center [505, 298] width 479 height 17
copy dd "274708"
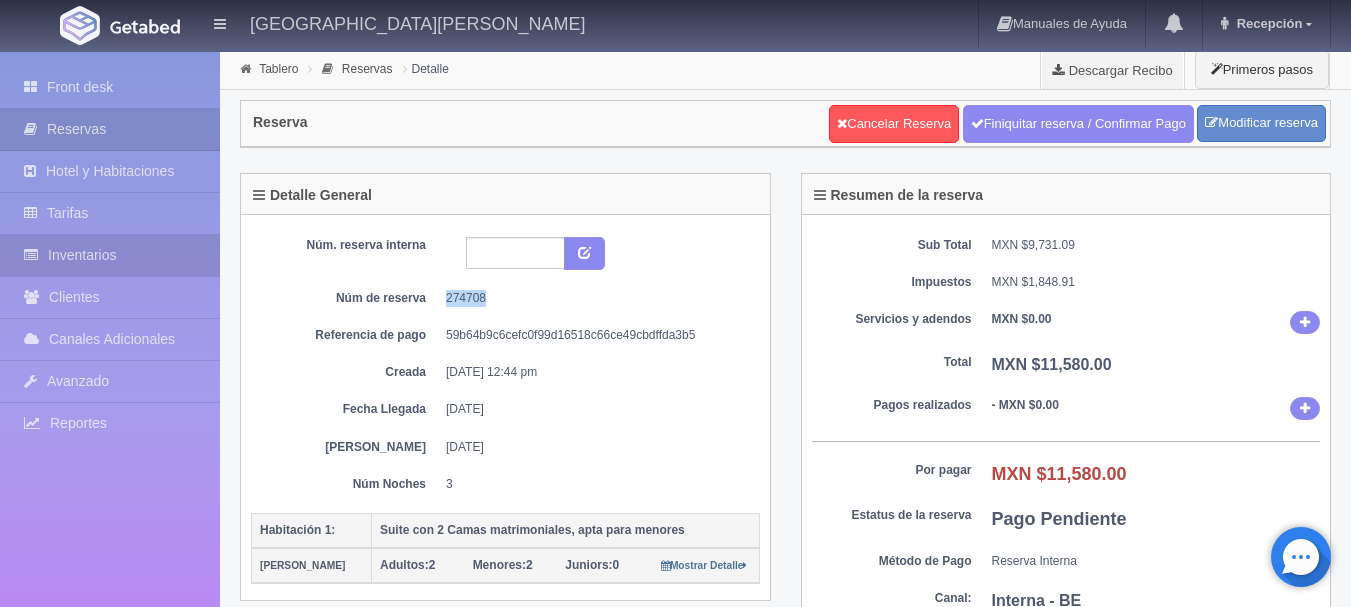
click at [146, 252] on link "Inventarios" at bounding box center [110, 255] width 220 height 41
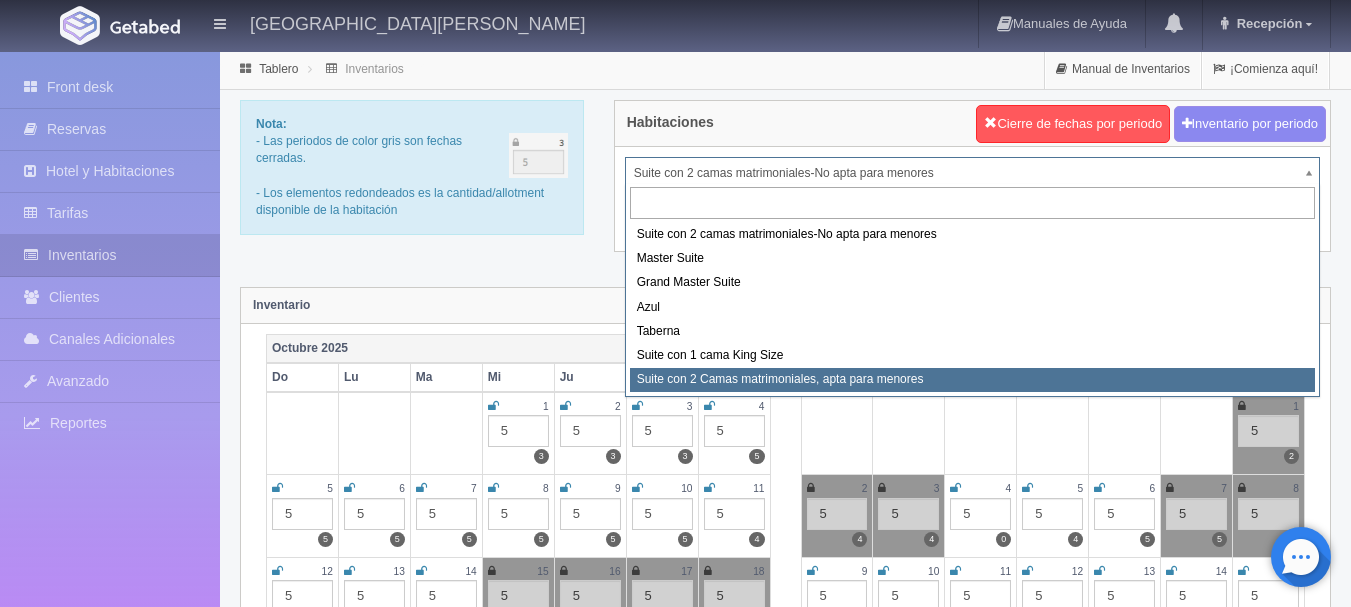
select select "1983"
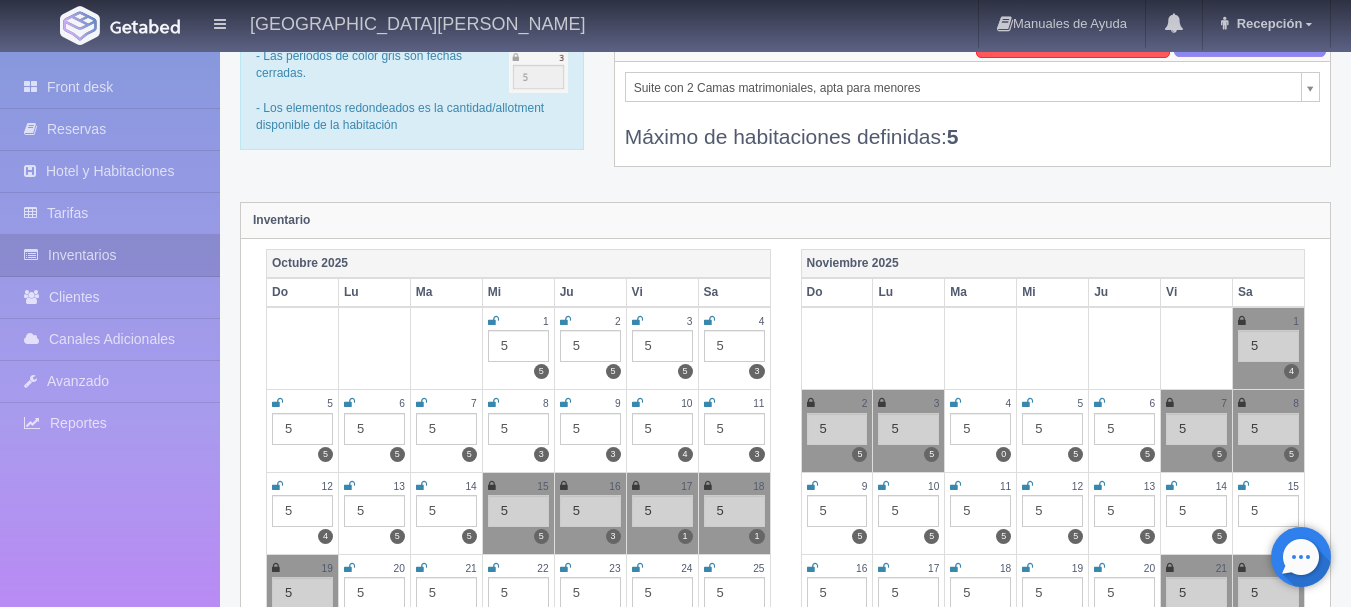
scroll to position [300, 0]
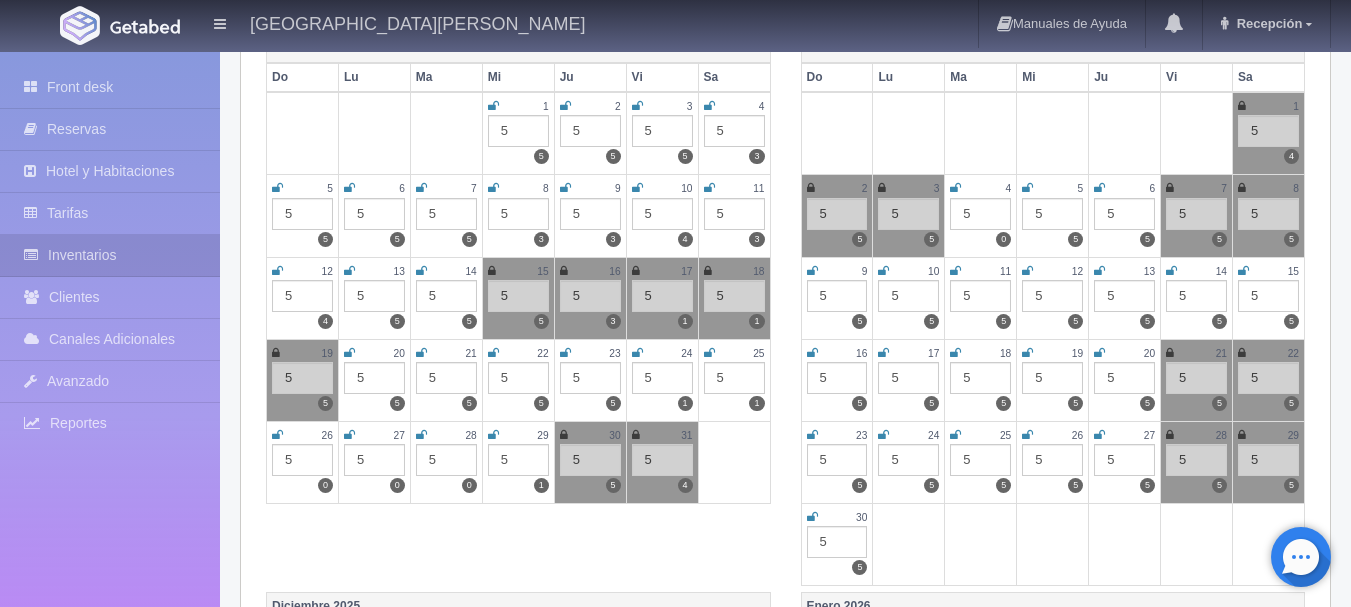
click at [276, 432] on icon at bounding box center [277, 435] width 11 height 12
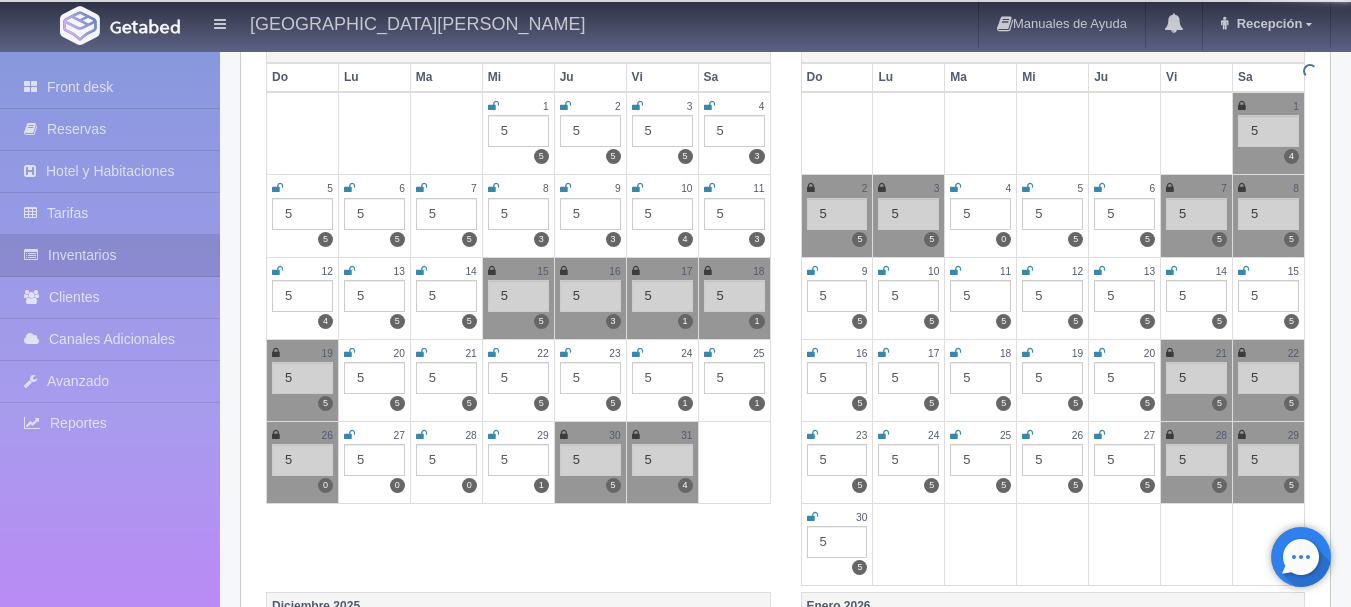
click at [344, 430] on icon at bounding box center [349, 435] width 11 height 12
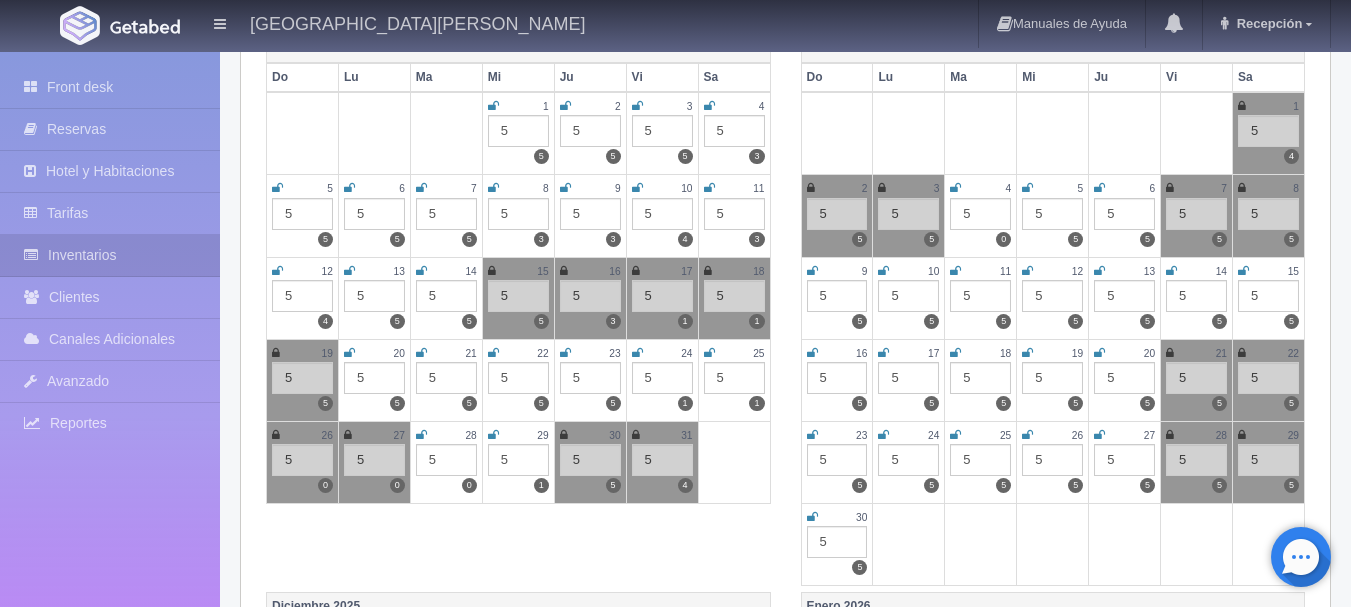
click at [425, 434] on icon at bounding box center [421, 435] width 11 height 12
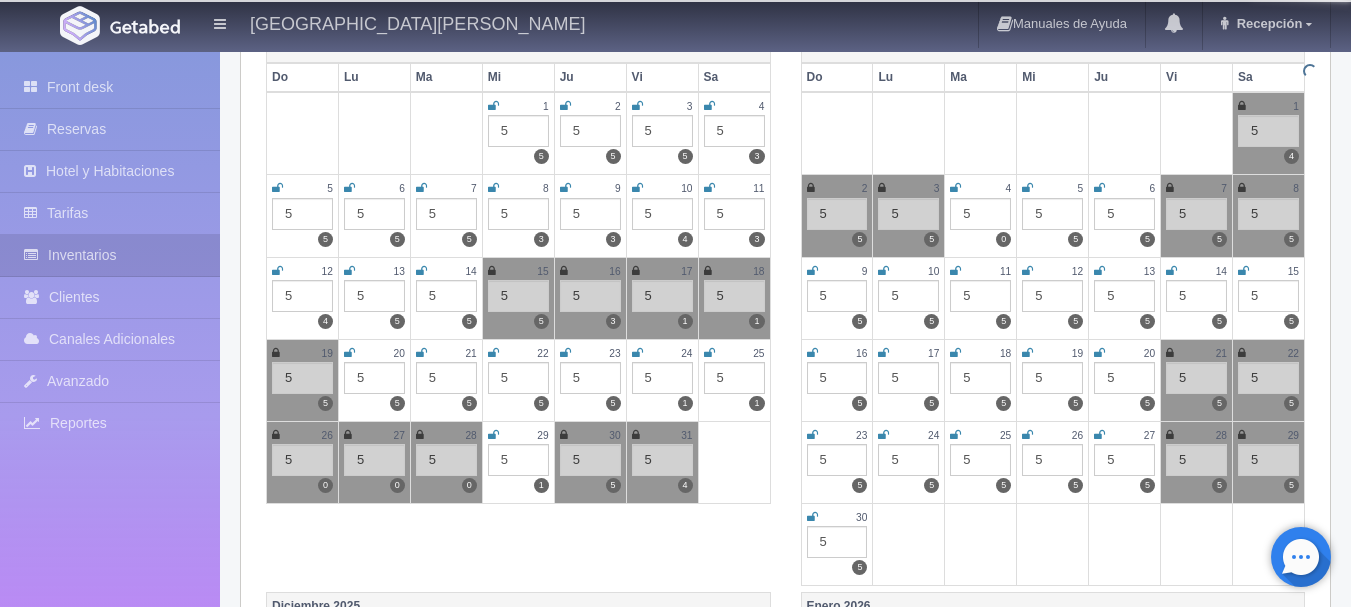
click at [497, 430] on icon at bounding box center [493, 435] width 11 height 12
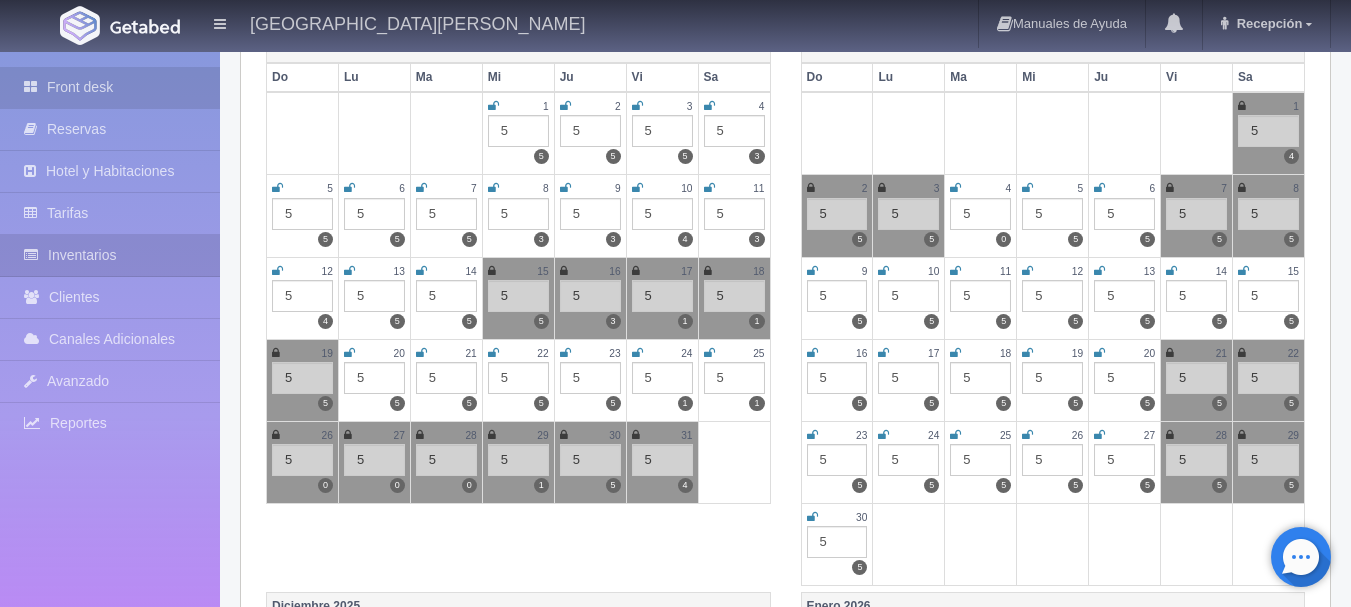
click at [155, 89] on link "Front desk" at bounding box center [110, 87] width 220 height 41
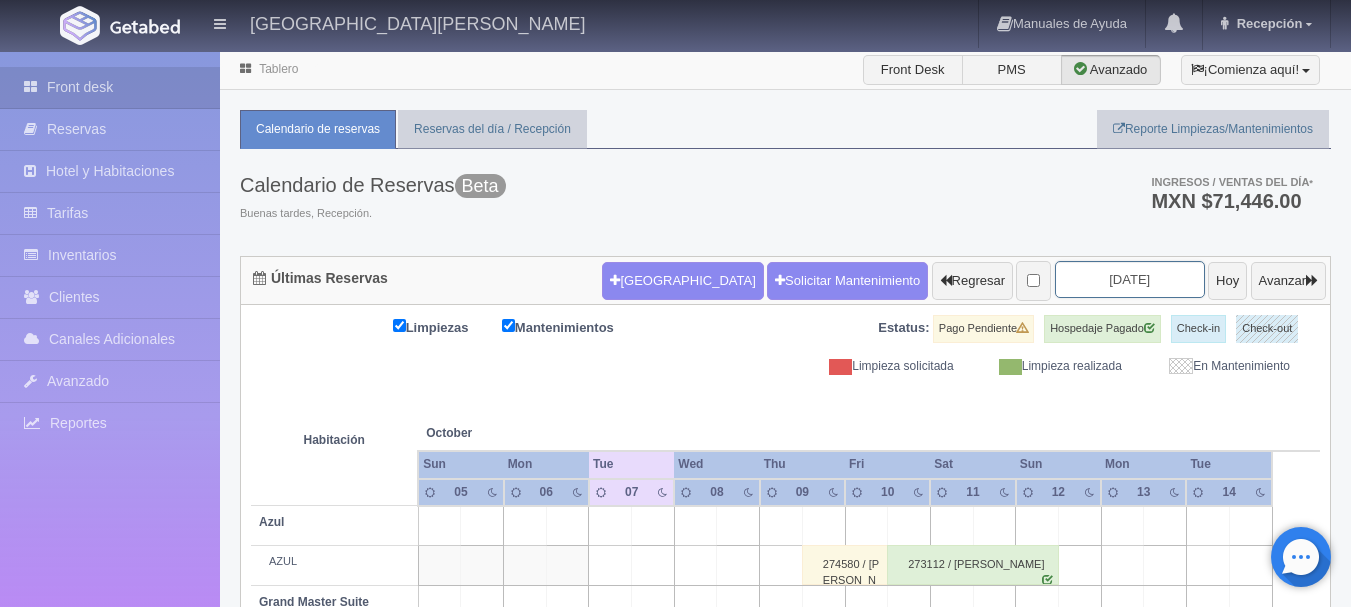
click at [1071, 282] on input "2025-10-07" at bounding box center [1130, 279] width 150 height 37
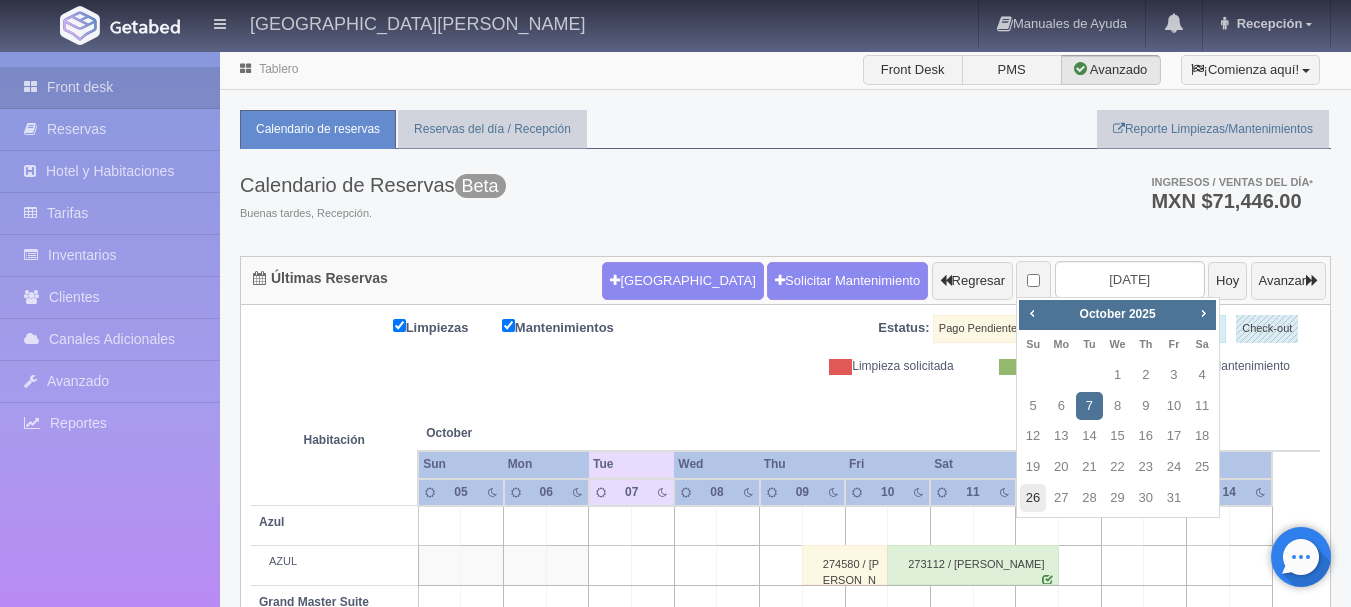
click at [1042, 491] on link "26" at bounding box center [1033, 498] width 26 height 29
type input "[DATE]"
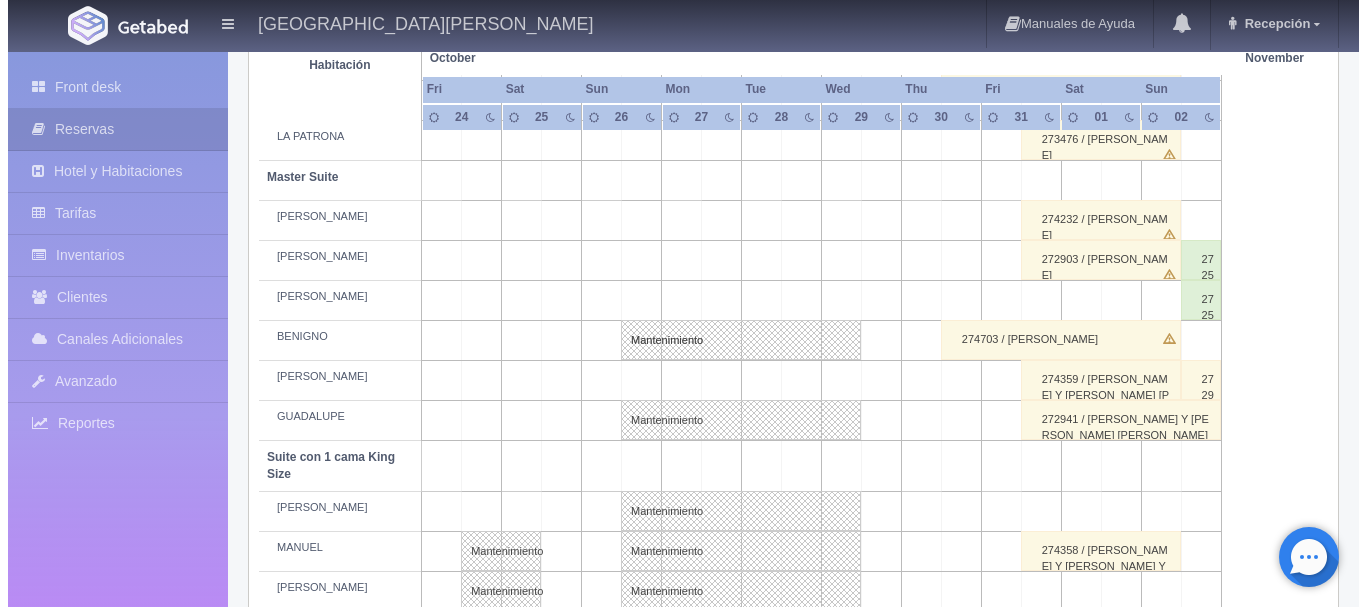
scroll to position [700, 0]
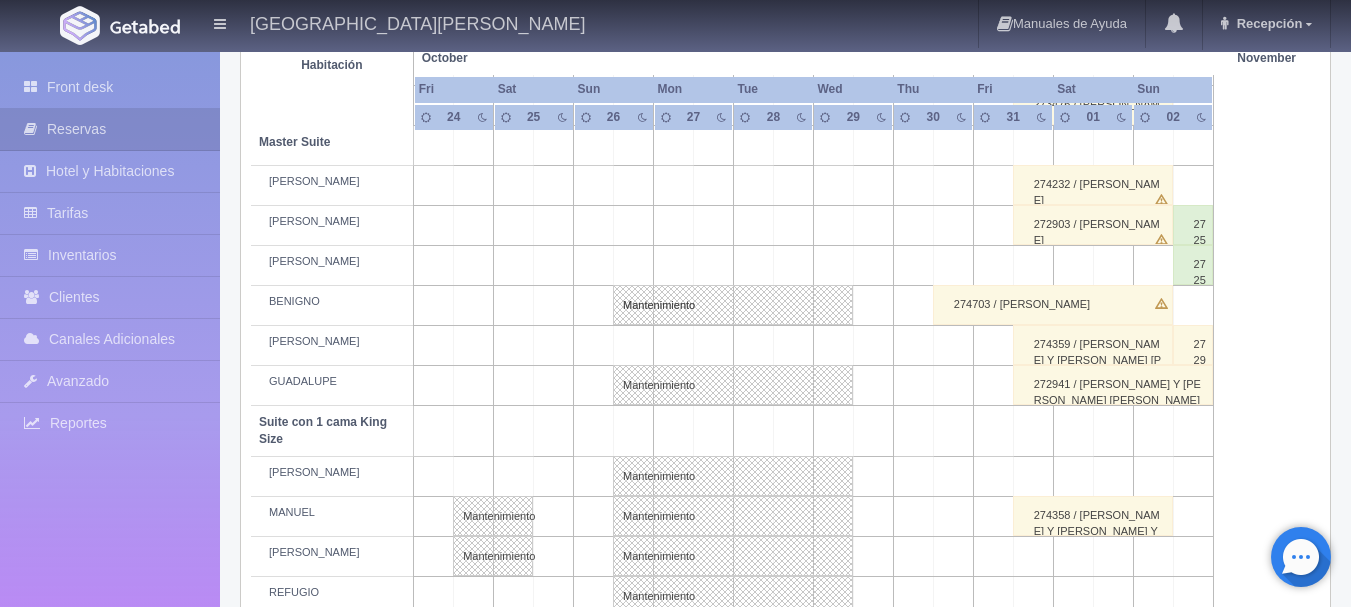
click at [634, 342] on td at bounding box center [634, 346] width 40 height 40
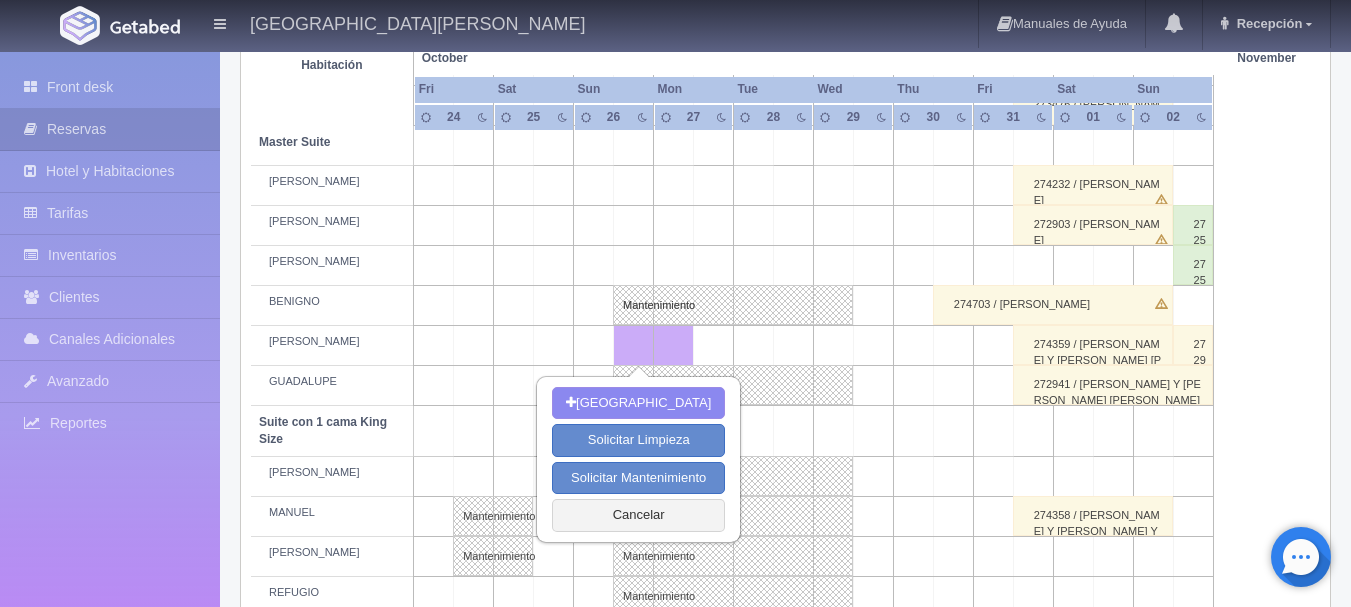
click at [833, 351] on td at bounding box center [833, 346] width 40 height 40
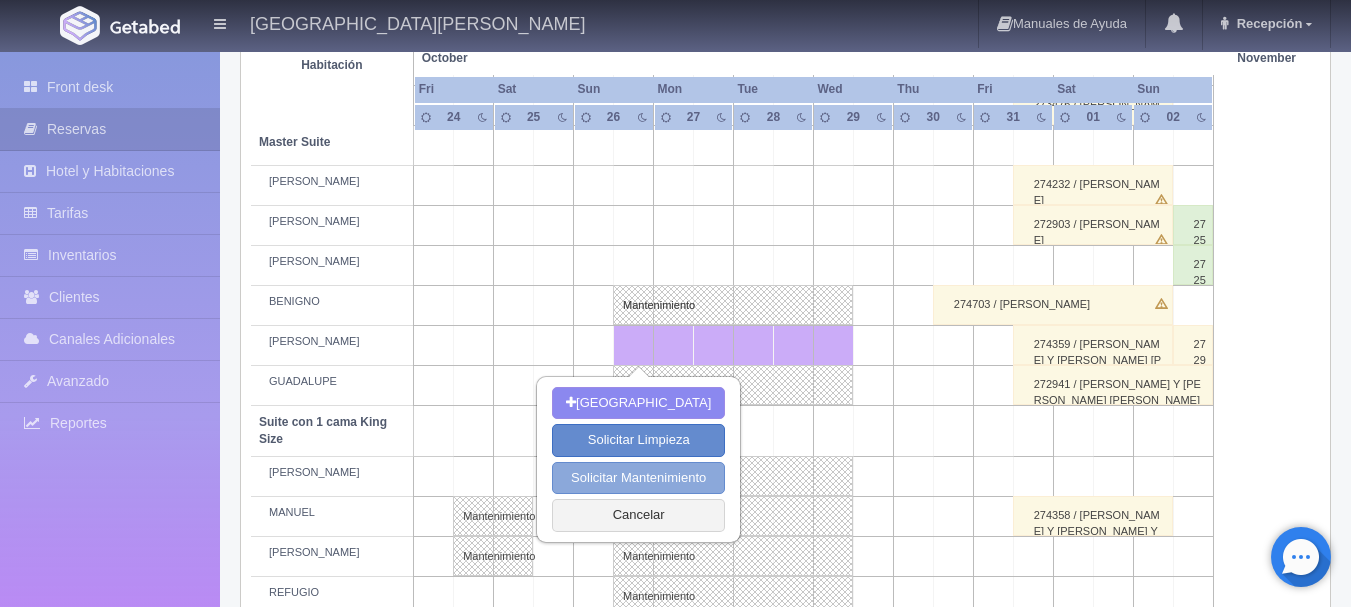
click at [671, 473] on button "Solicitar Mantenimiento" at bounding box center [638, 478] width 173 height 33
select select "Mantenimiento"
type input "[DATE]"
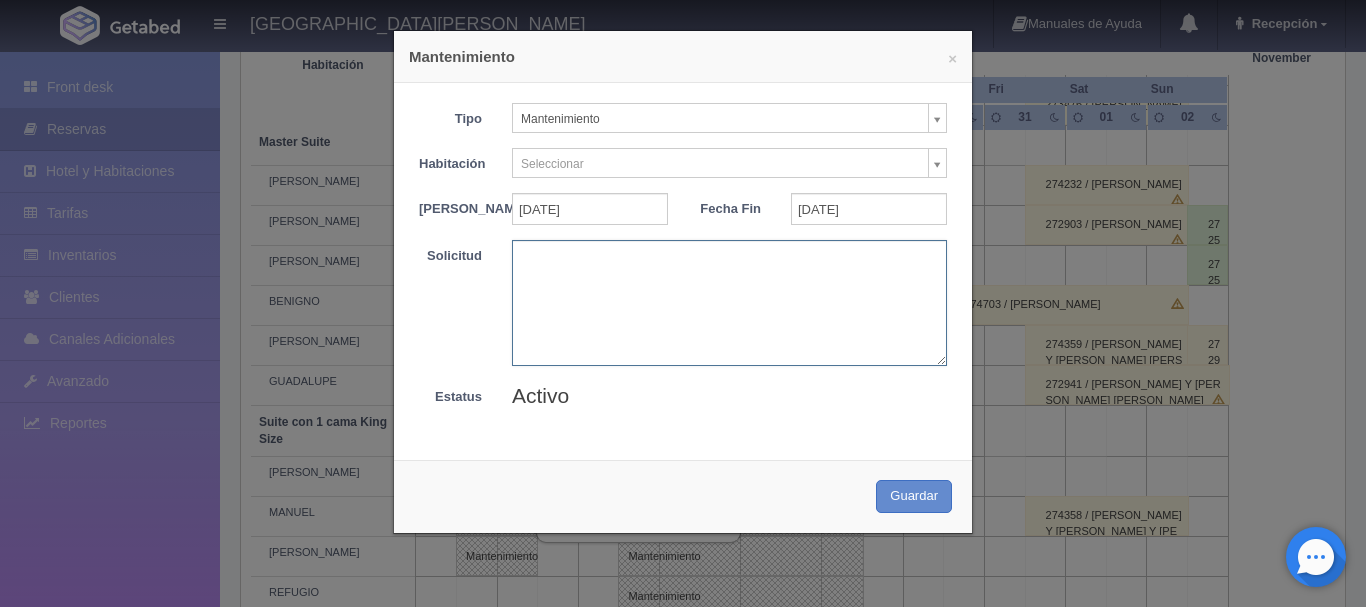
click at [663, 301] on textarea at bounding box center [729, 302] width 435 height 125
type textarea "BLOQUEO BARTENDERS"
click at [906, 513] on button "Guardar" at bounding box center [914, 496] width 76 height 33
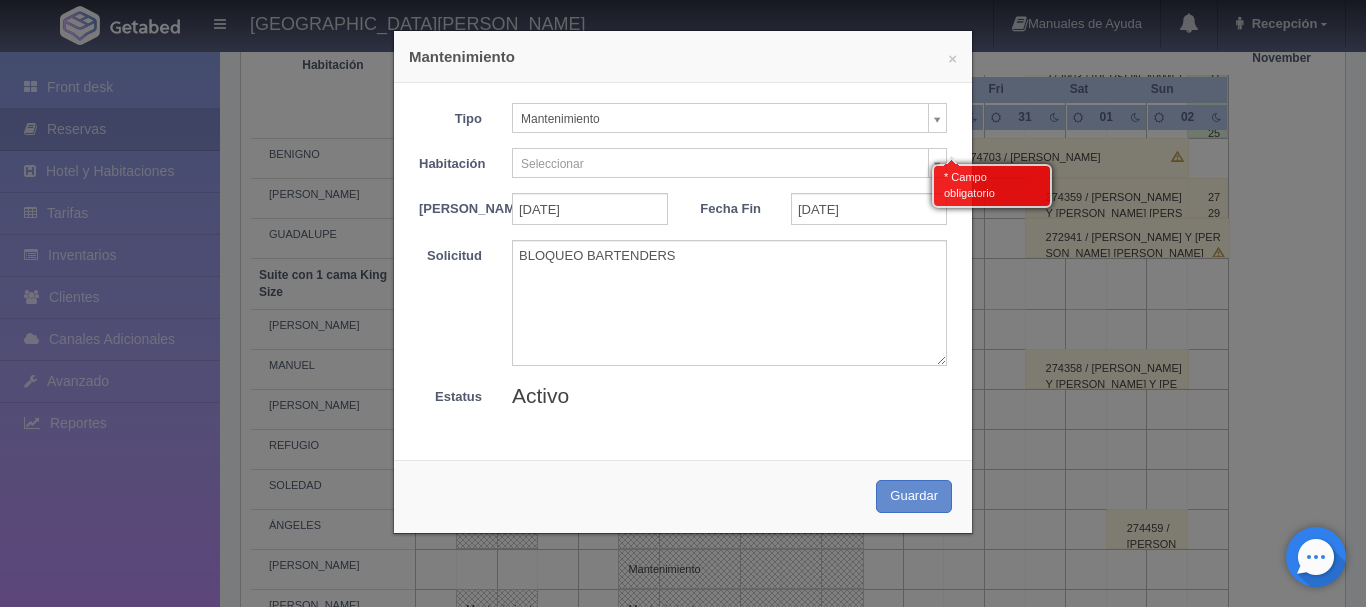
scroll to position [848, 0]
click at [713, 150] on body "Hacienda El Carmen Hotel & Spa Manuales de Ayuda Actualizaciones recientes Rece…" at bounding box center [683, 291] width 1366 height 2179
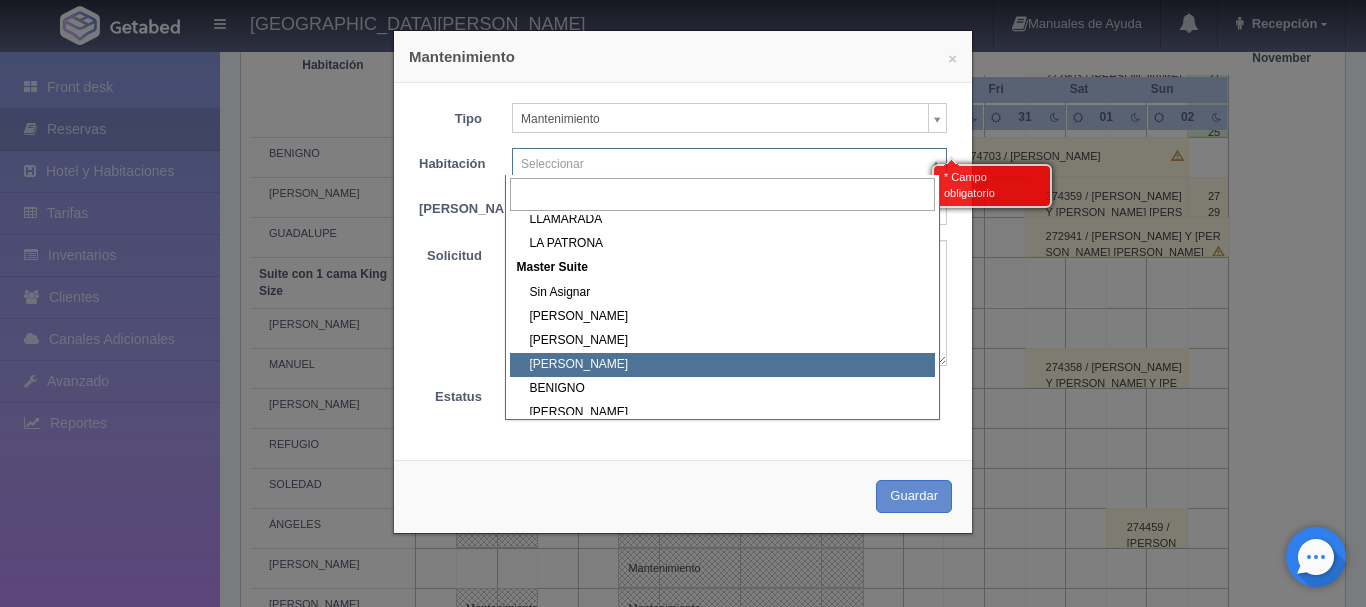
scroll to position [202, 0]
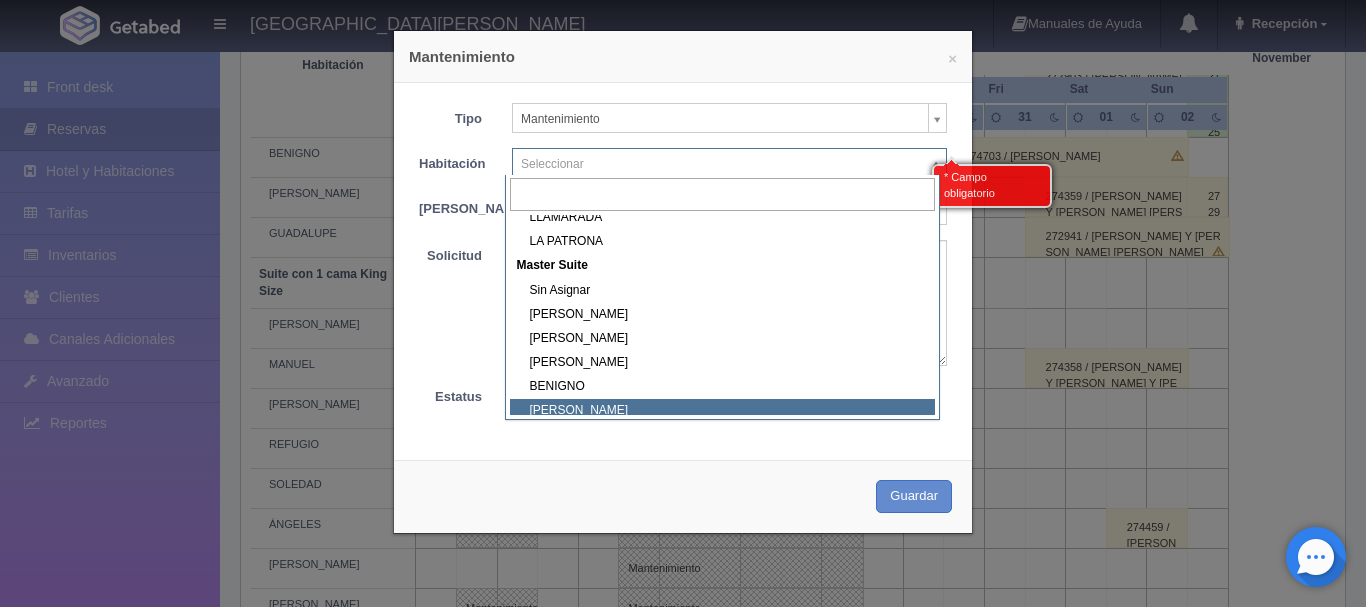
select select "1894_JOAQUÍN"
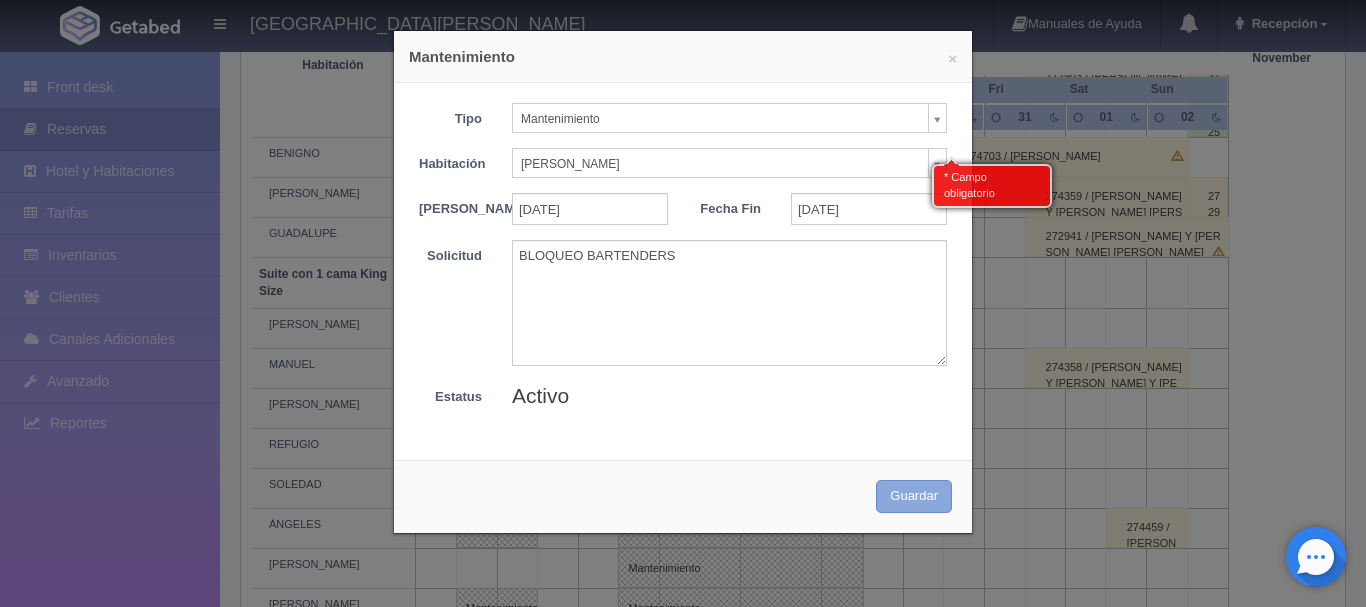
click at [897, 510] on button "Guardar" at bounding box center [914, 496] width 76 height 33
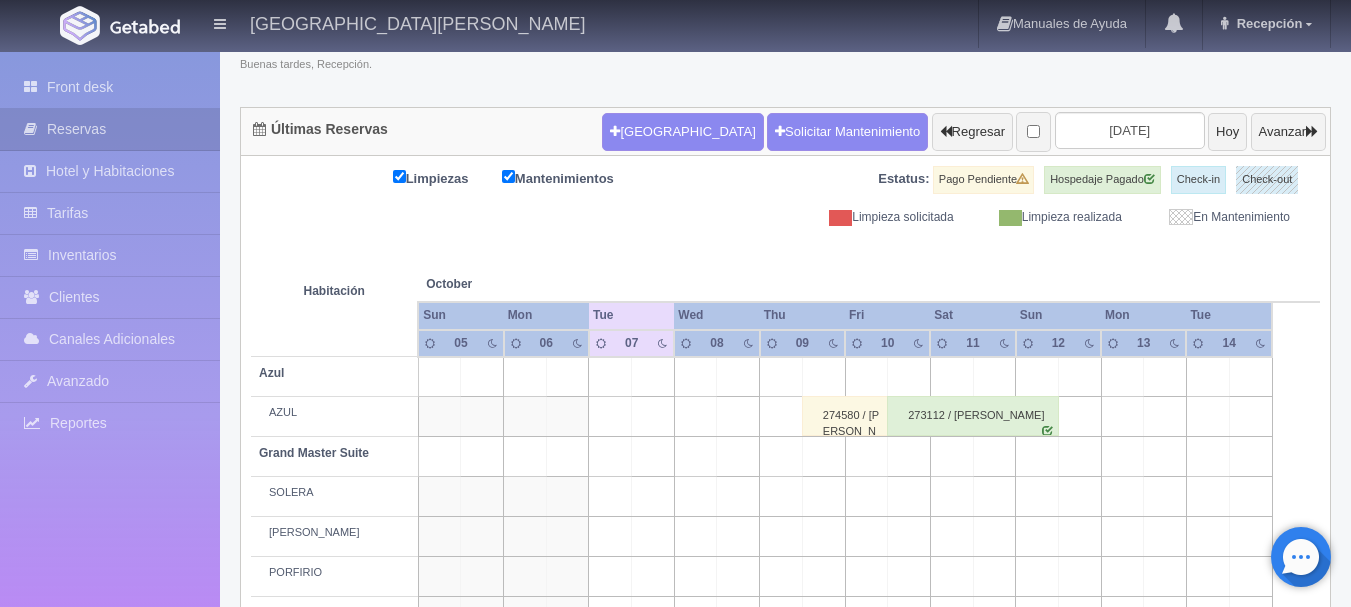
scroll to position [149, 0]
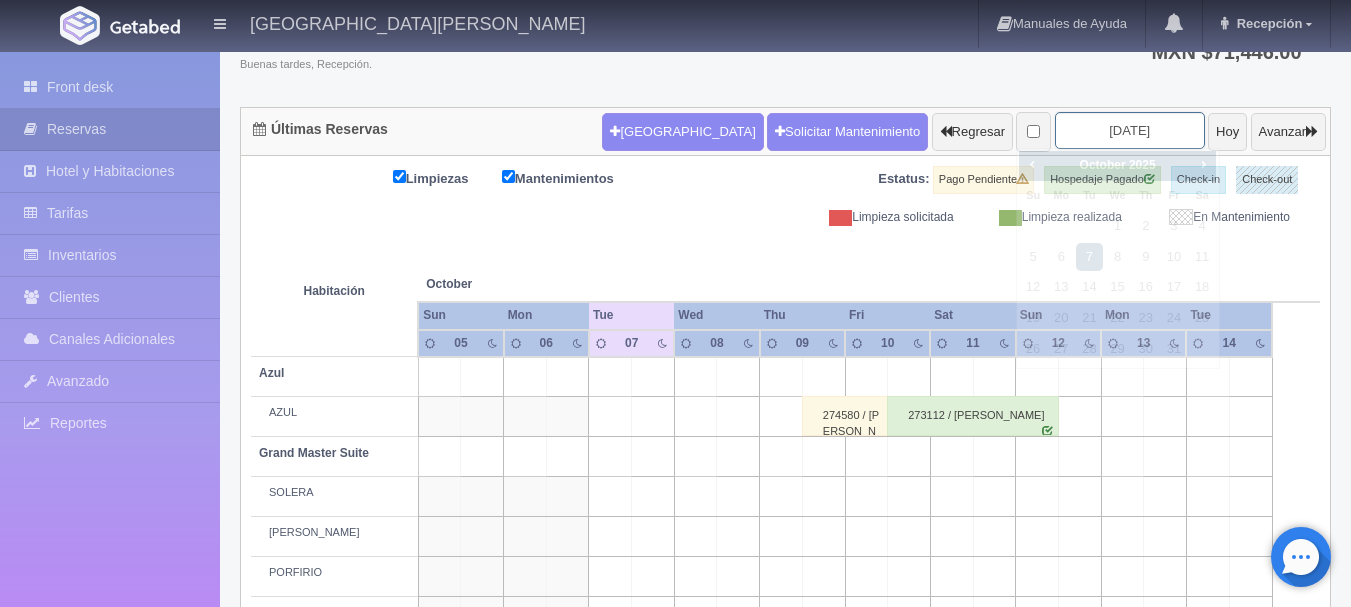
click at [1104, 137] on input "2025-10-07" at bounding box center [1130, 130] width 150 height 37
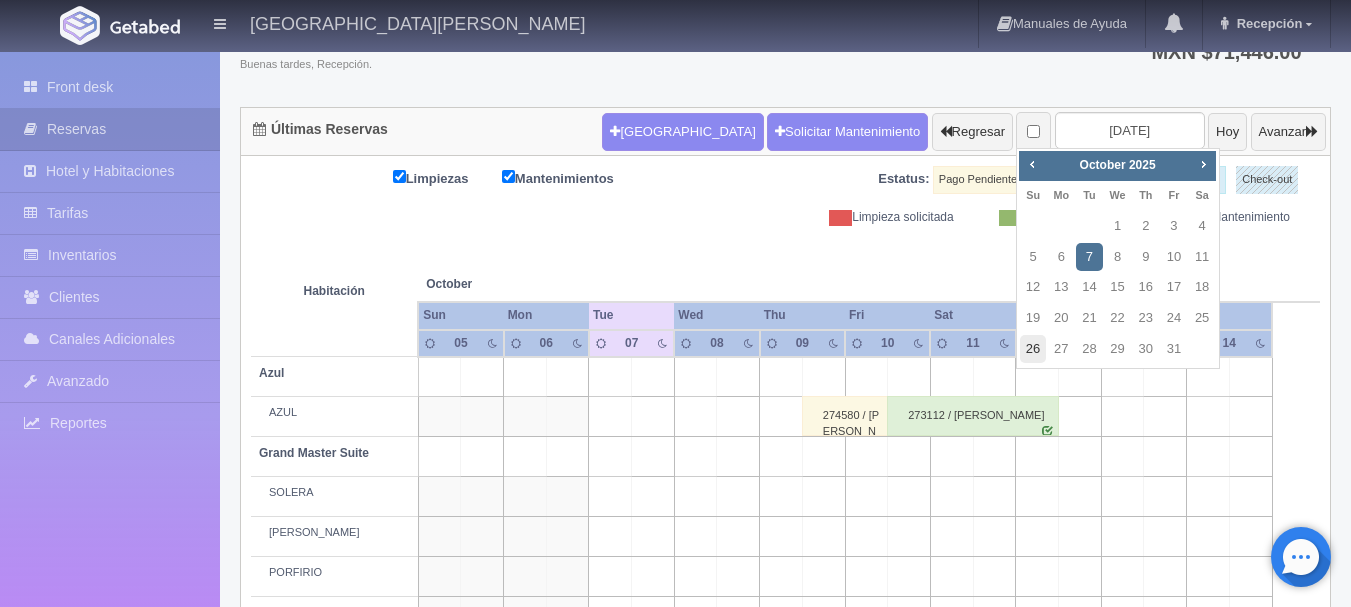
click at [1032, 340] on link "26" at bounding box center [1033, 349] width 26 height 29
type input "[DATE]"
